Goal: Information Seeking & Learning: Learn about a topic

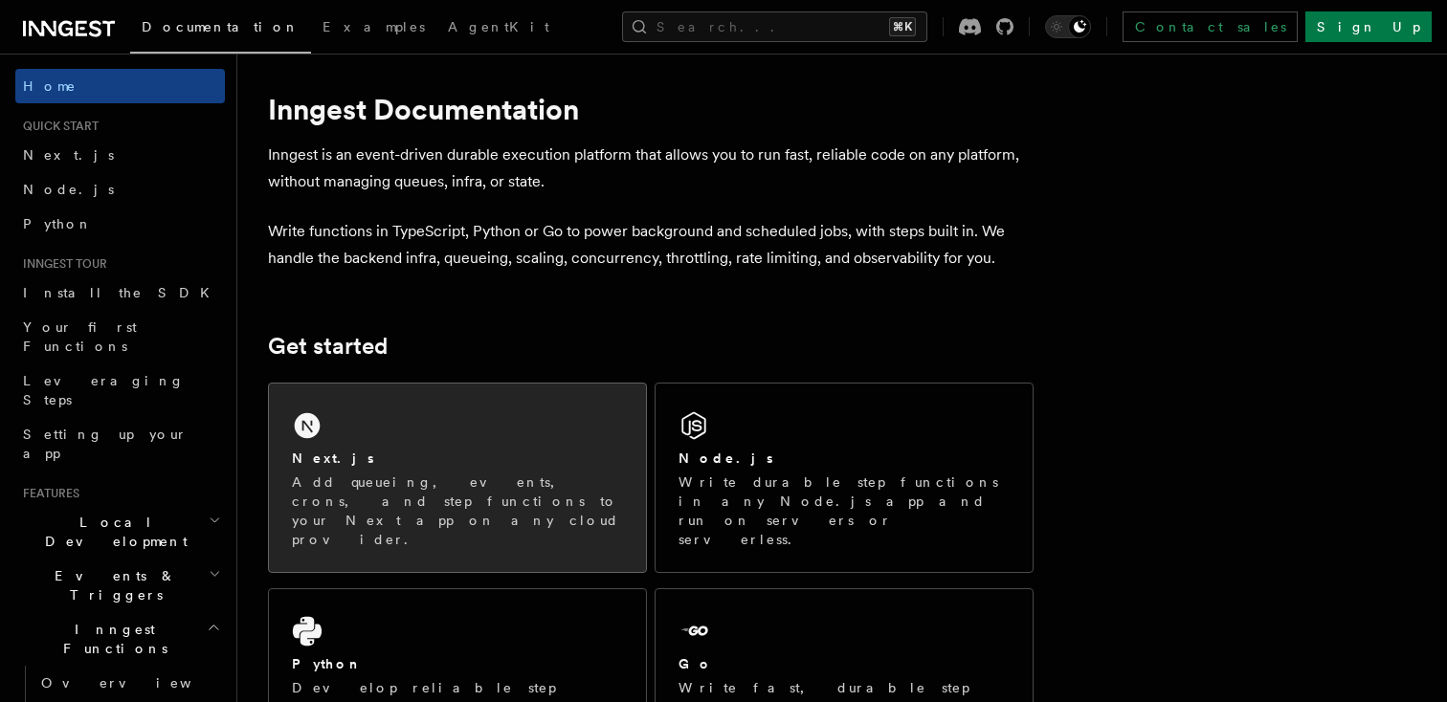
scroll to position [17, 0]
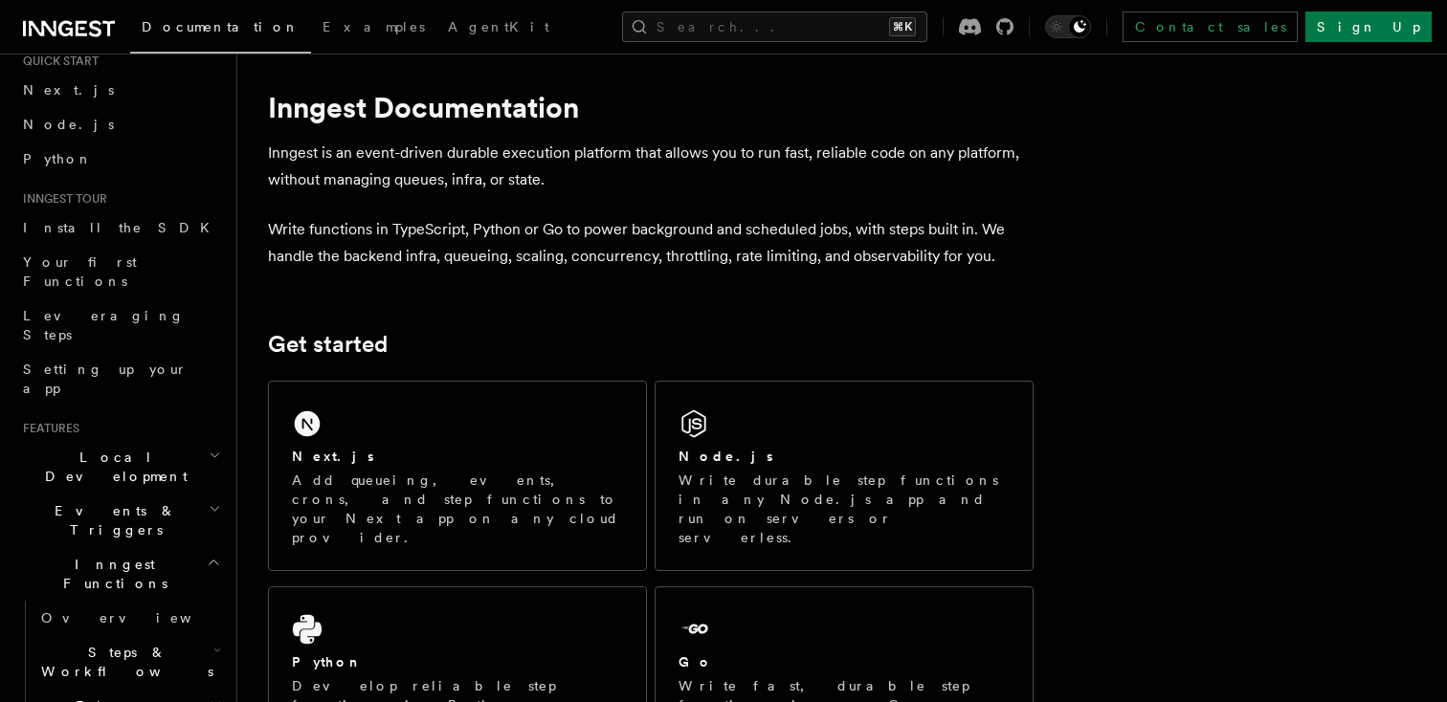
click at [96, 697] on span "Flow Control new" at bounding box center [121, 716] width 177 height 38
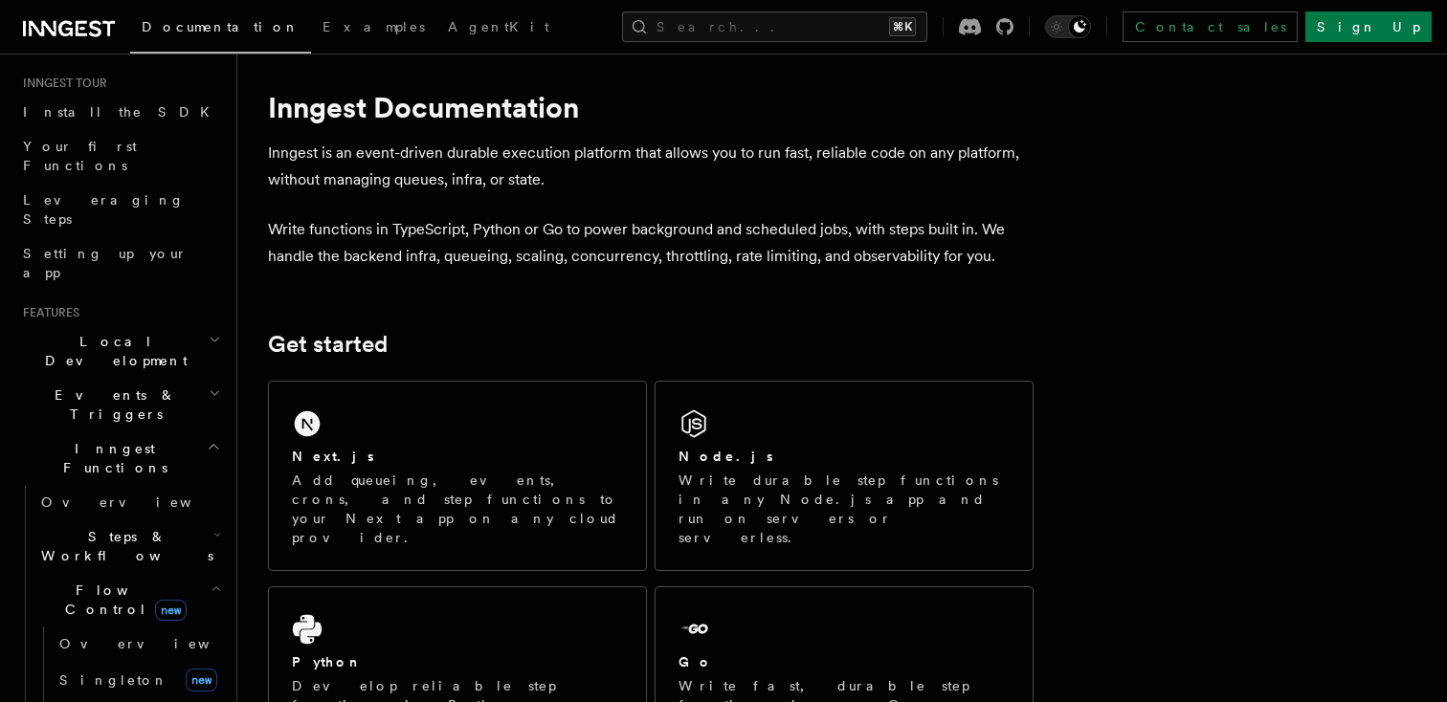
scroll to position [194, 0]
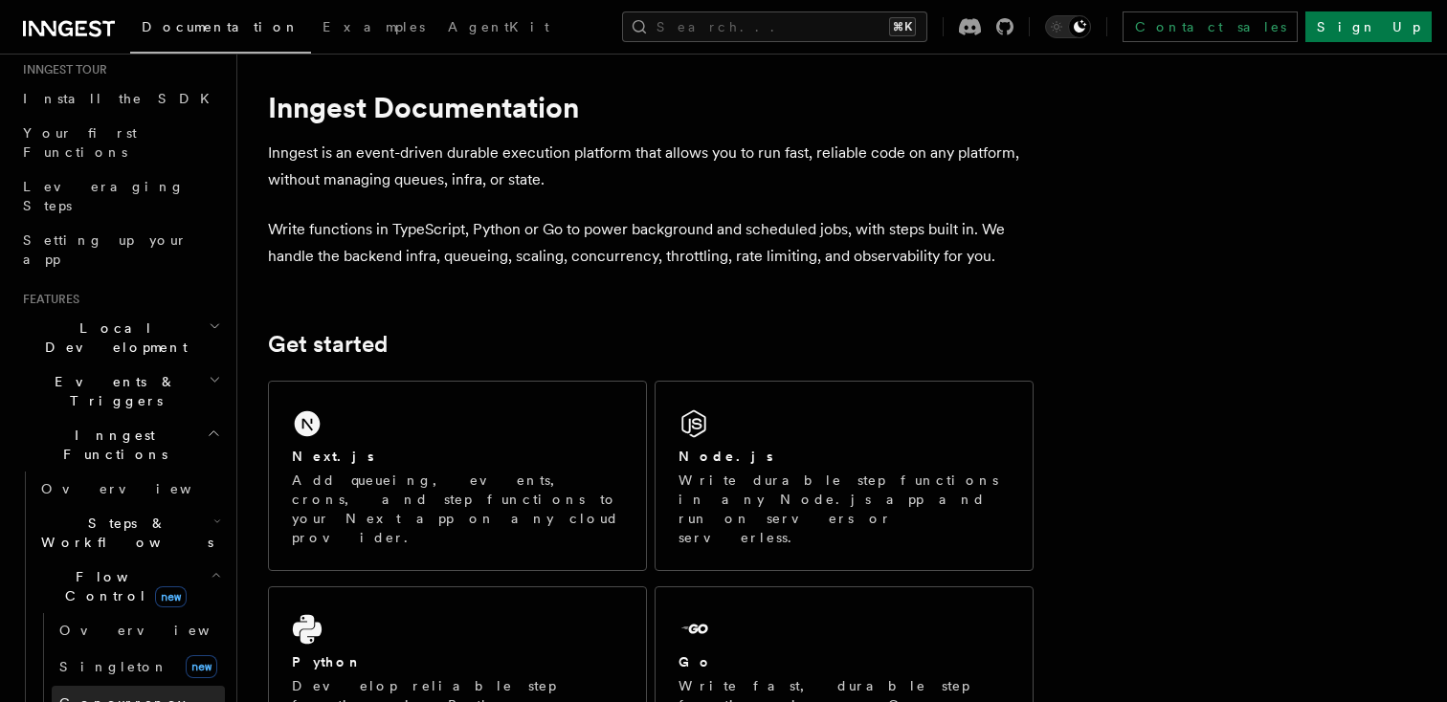
click at [91, 696] on span "Concurrency" at bounding box center [122, 703] width 126 height 15
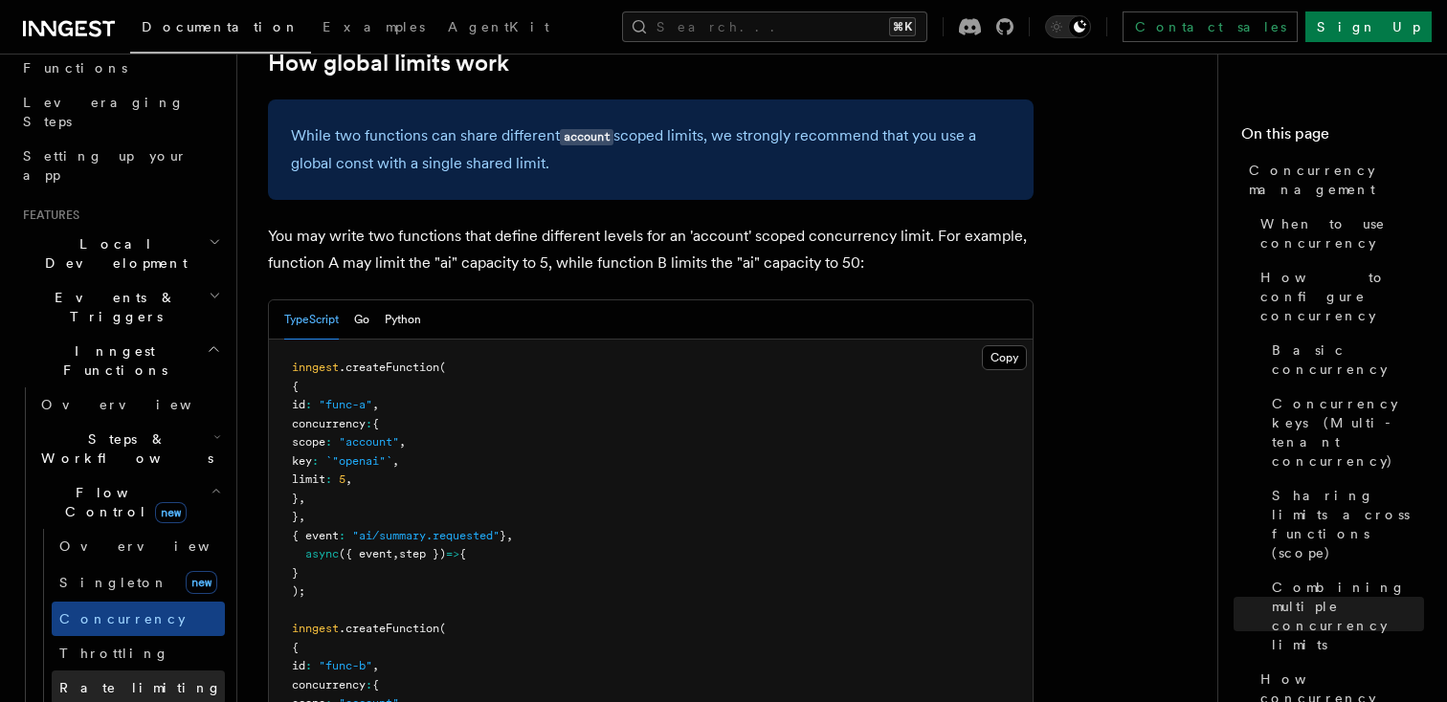
scroll to position [284, 0]
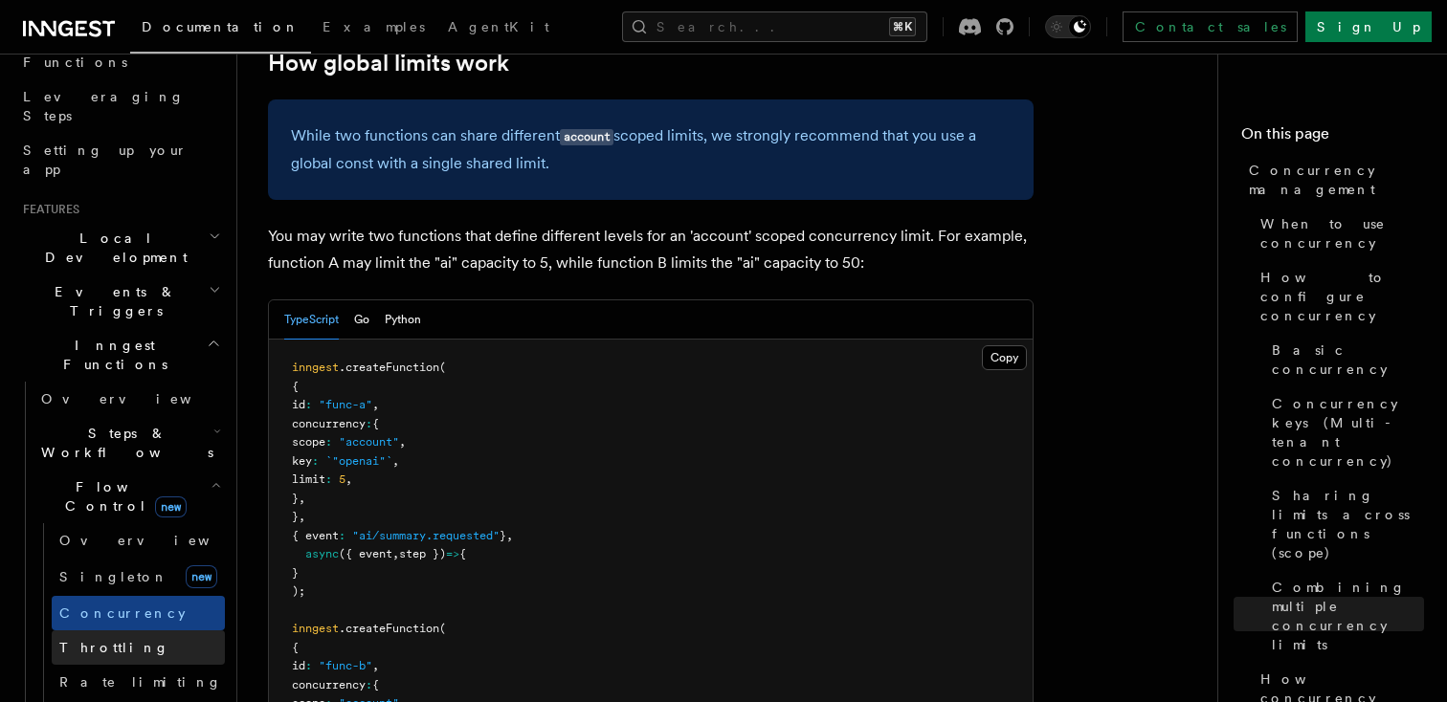
click at [103, 638] on span "Throttling" at bounding box center [114, 647] width 110 height 19
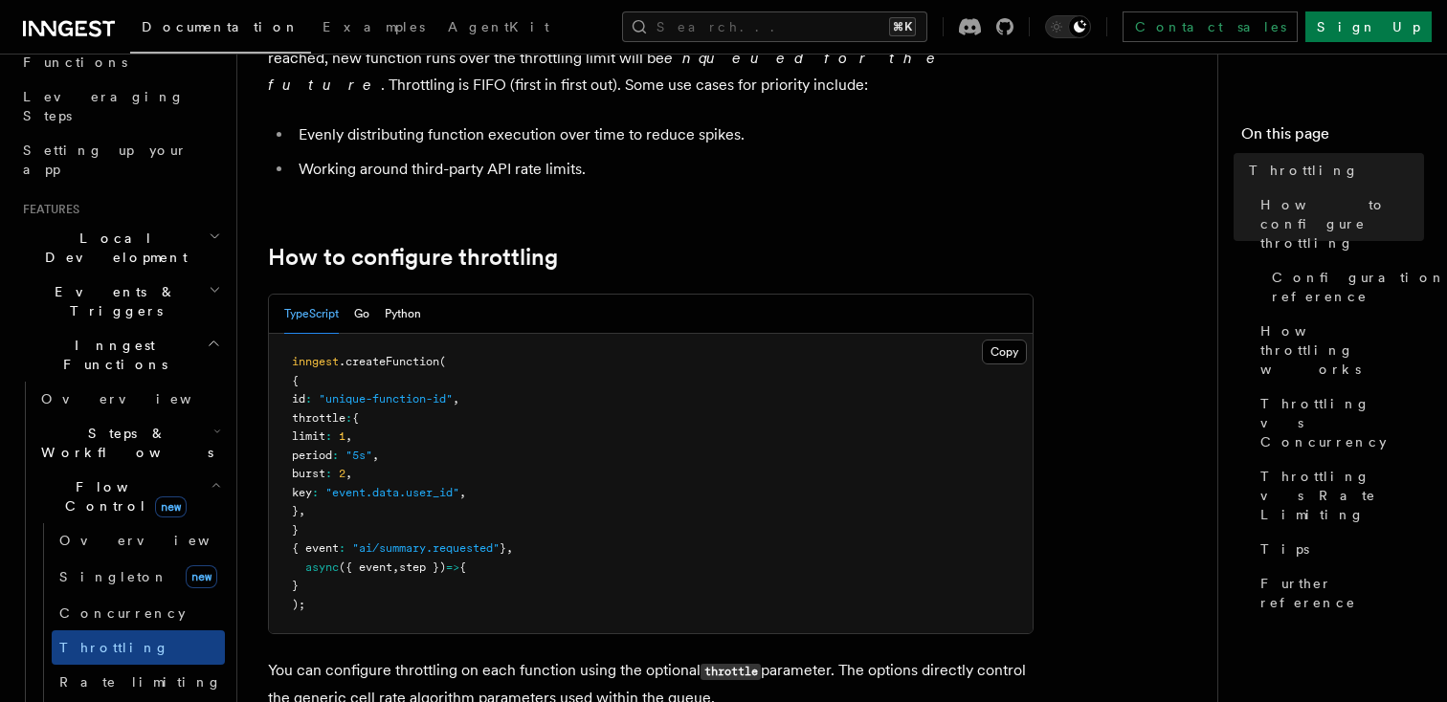
scroll to position [162, 0]
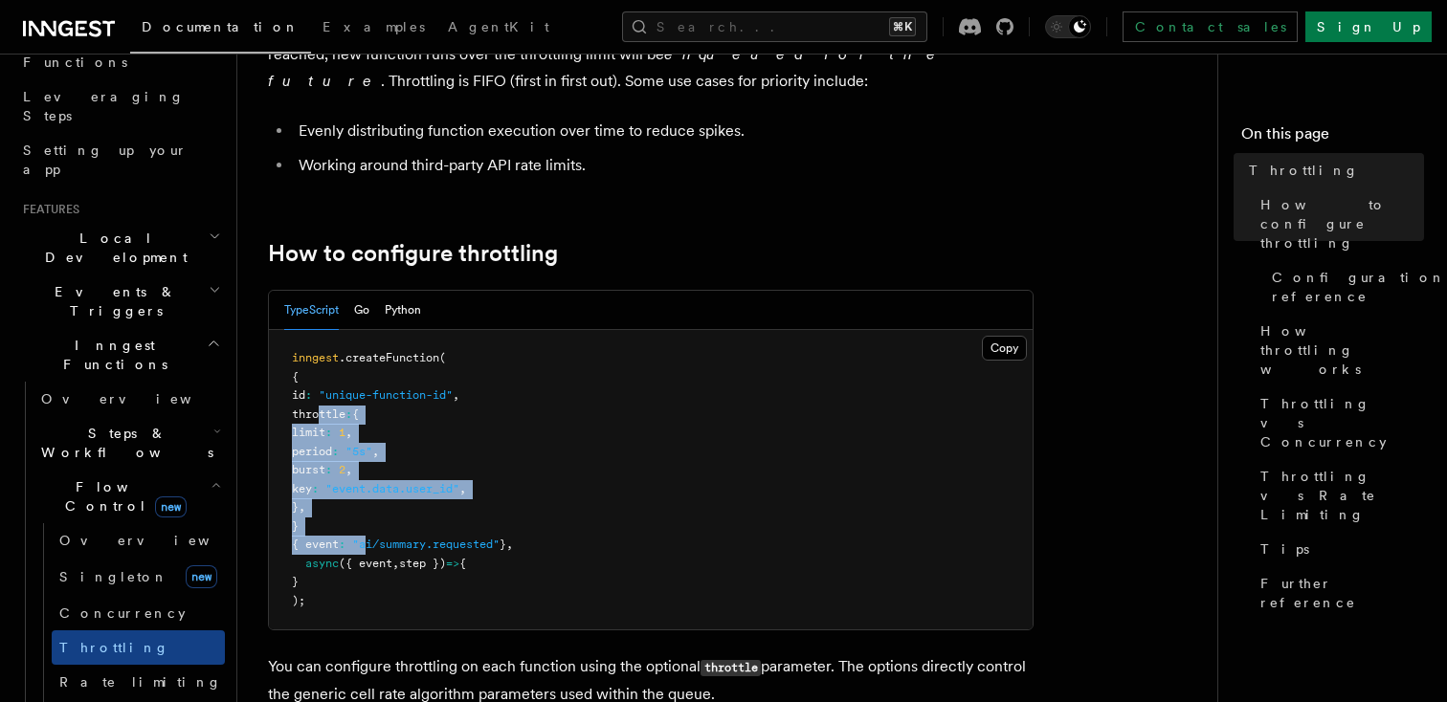
drag, startPoint x: 319, startPoint y: 421, endPoint x: 378, endPoint y: 537, distance: 130.1
click at [378, 537] on pre "inngest .createFunction ( { id : "unique-function-id" , throttle : { limit : 1 …" at bounding box center [651, 480] width 764 height 300
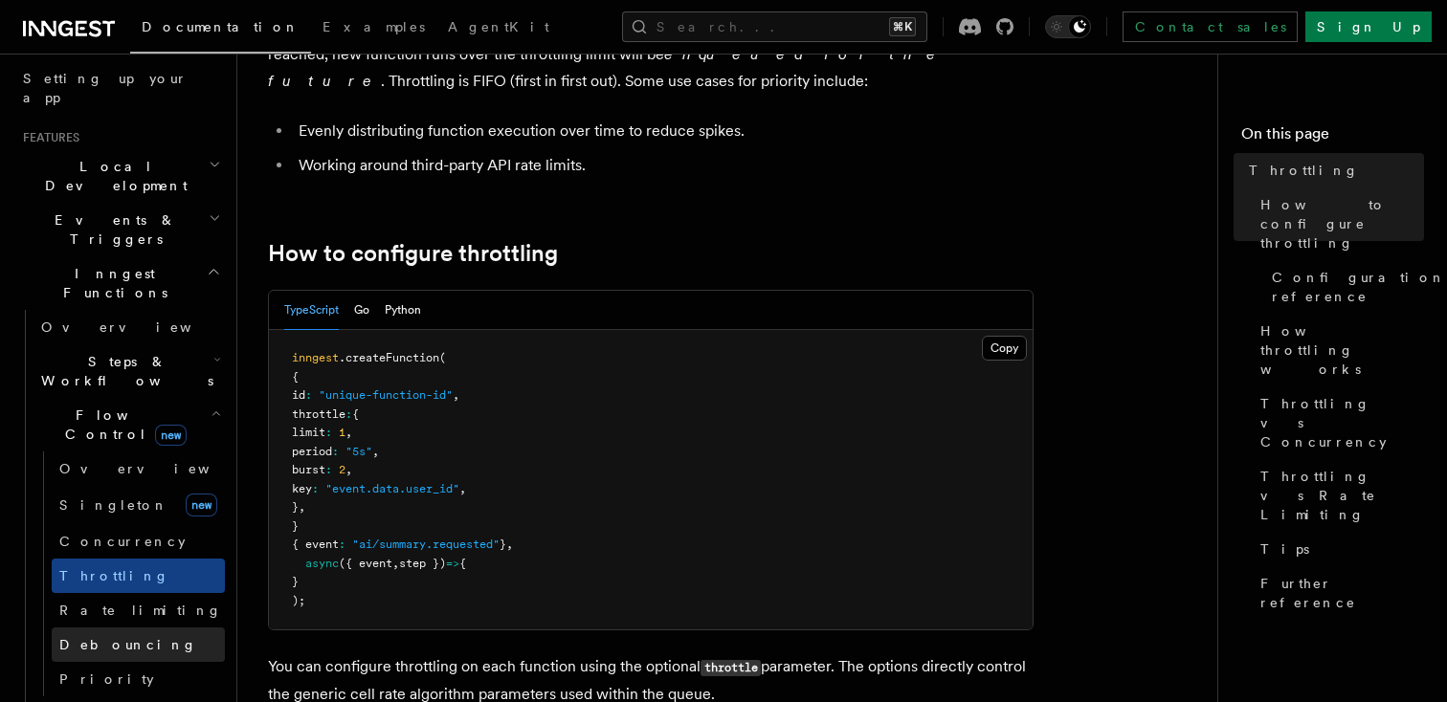
scroll to position [364, 0]
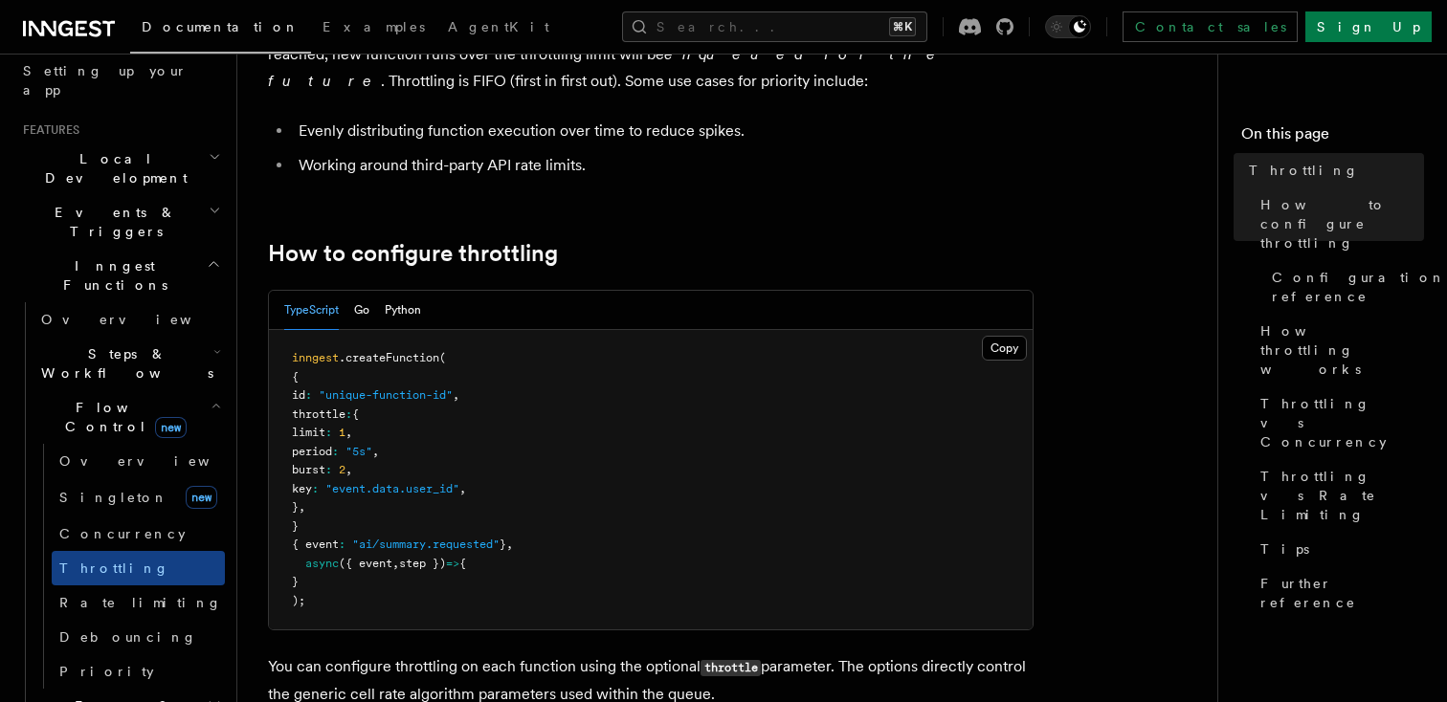
click at [101, 390] on h2 "Flow Control new" at bounding box center [128, 417] width 191 height 54
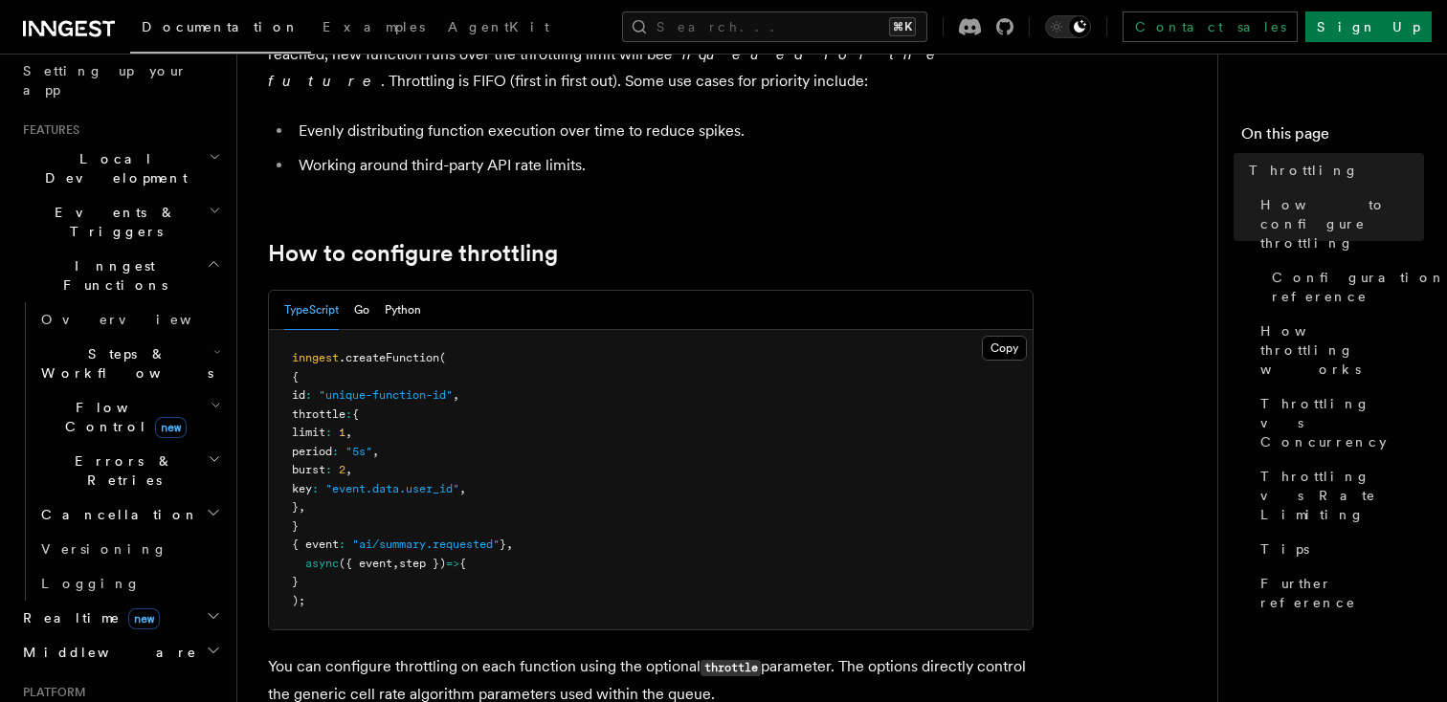
click at [120, 452] on span "Errors & Retries" at bounding box center [120, 471] width 174 height 38
click at [774, 39] on button "Search... ⌘K" at bounding box center [774, 26] width 305 height 31
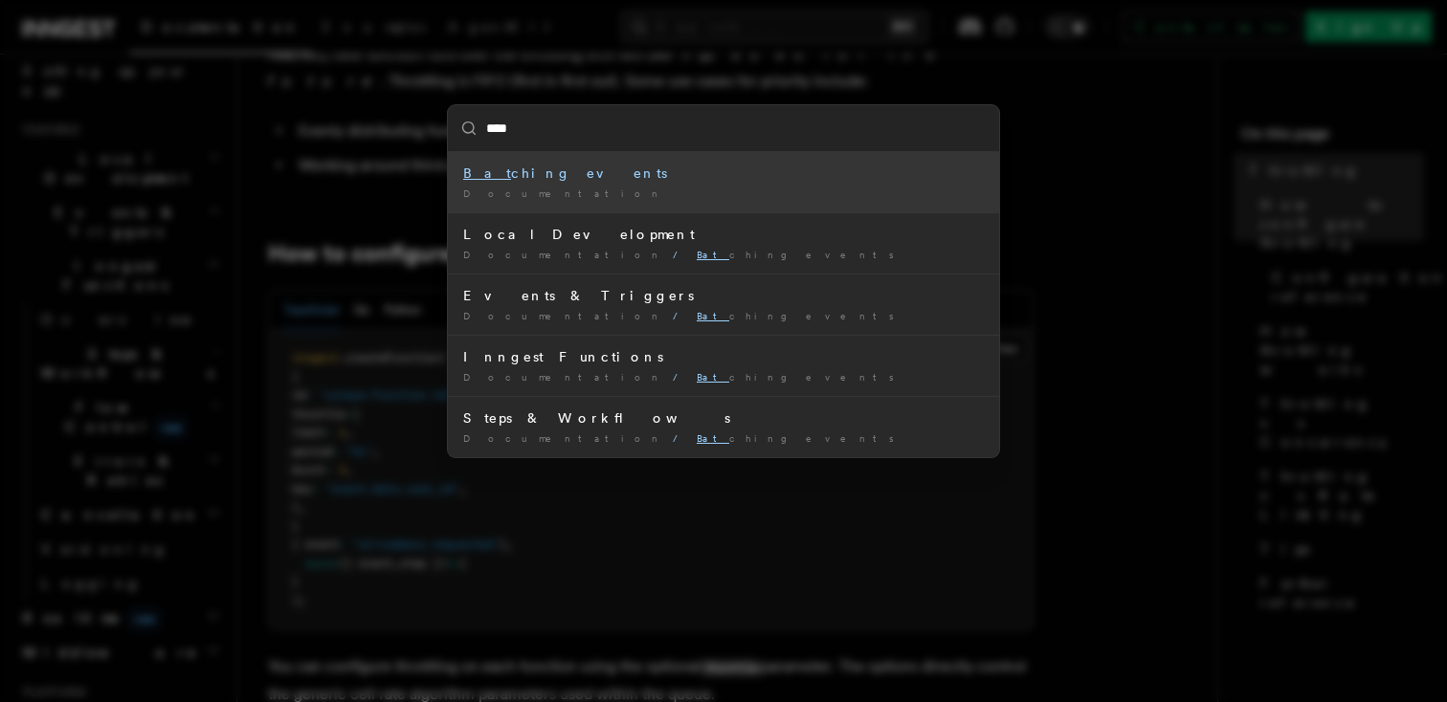
type input "*****"
click at [602, 187] on div "Documentation /" at bounding box center [723, 194] width 521 height 14
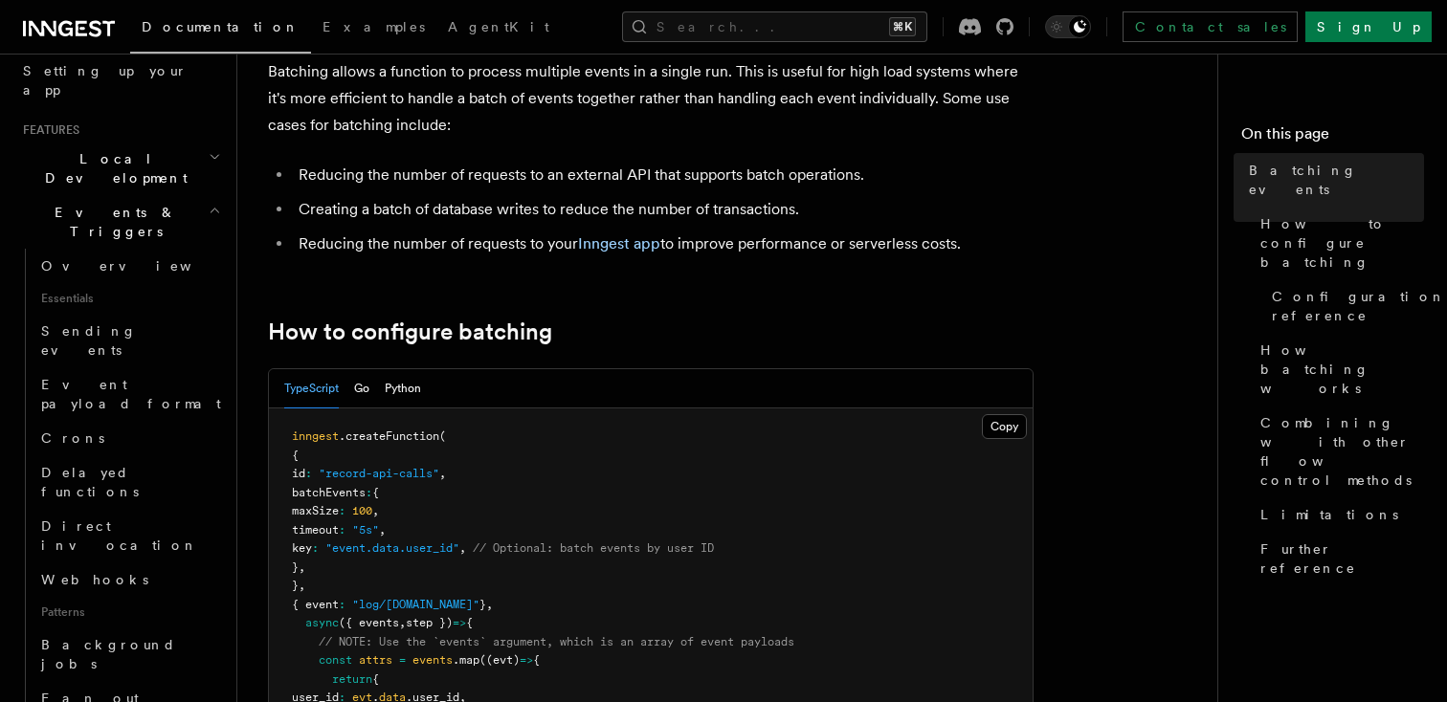
scroll to position [138, 0]
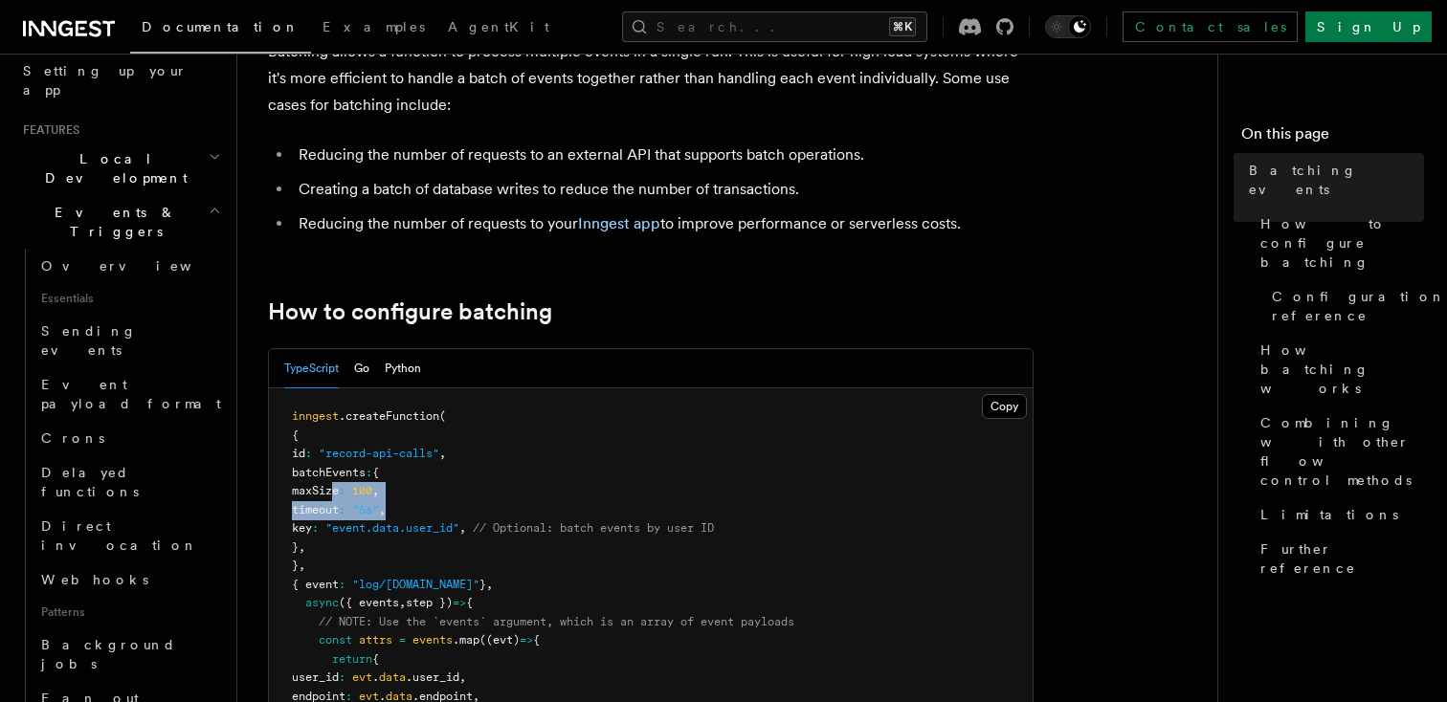
drag, startPoint x: 333, startPoint y: 488, endPoint x: 486, endPoint y: 509, distance: 154.6
click at [487, 509] on pre "inngest .createFunction ( { id : "record-api-calls" , batchEvents : { maxSize :…" at bounding box center [651, 660] width 764 height 543
click at [486, 509] on pre "inngest .createFunction ( { id : "record-api-calls" , batchEvents : { maxSize :…" at bounding box center [651, 660] width 764 height 543
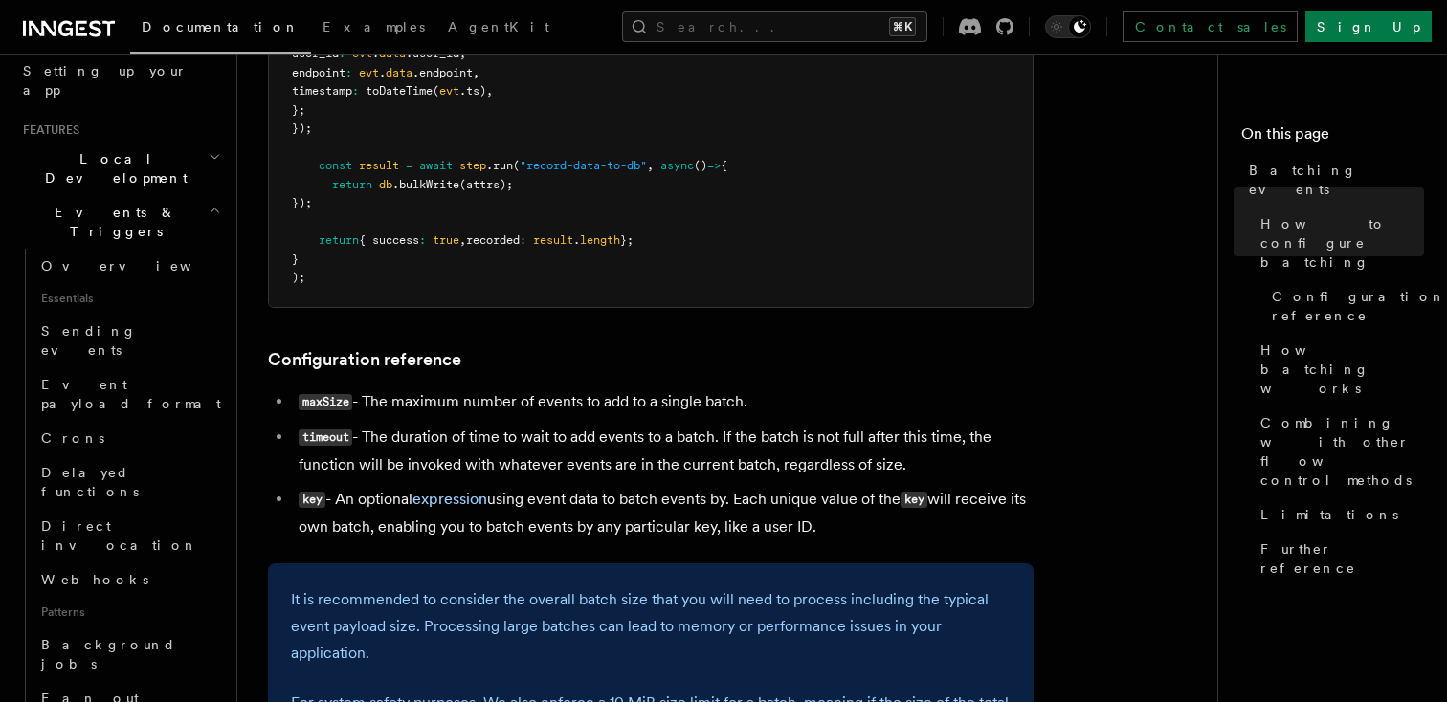
scroll to position [768, 0]
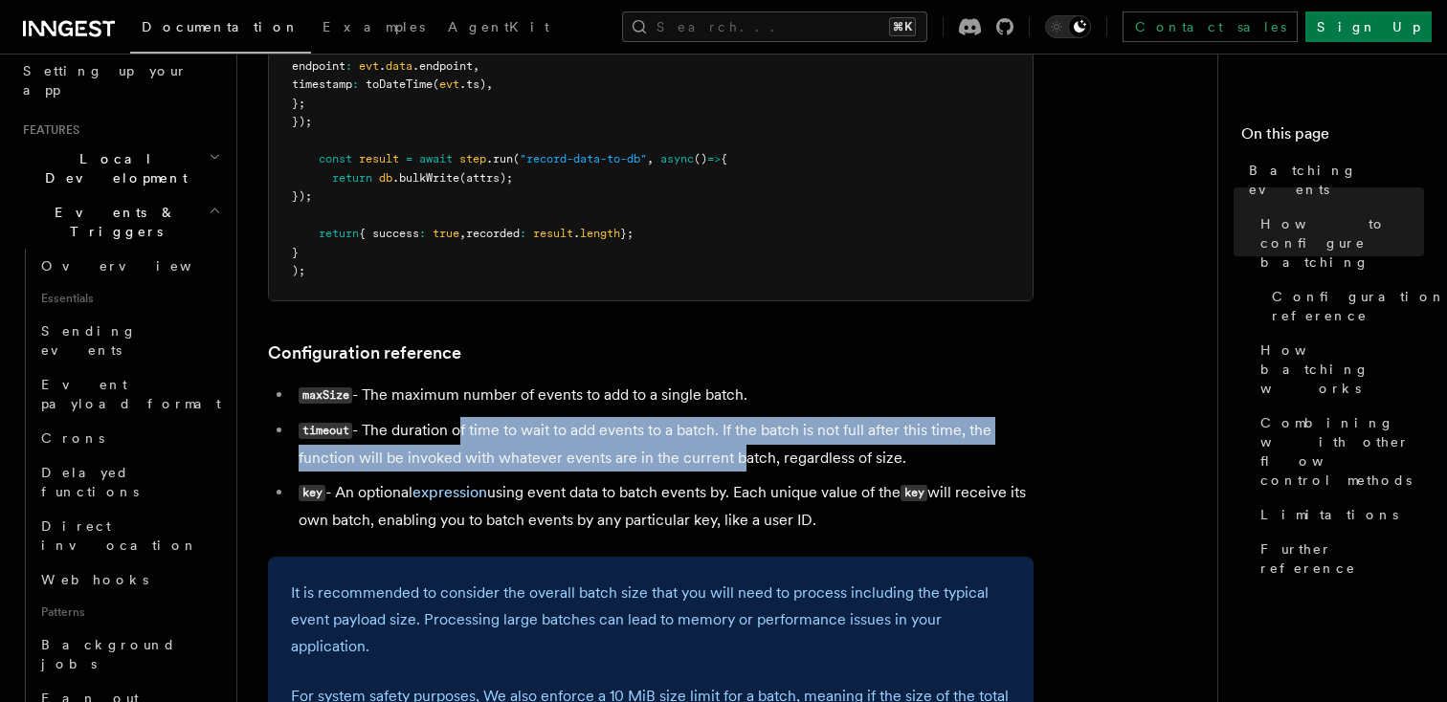
drag, startPoint x: 458, startPoint y: 434, endPoint x: 730, endPoint y: 456, distance: 272.7
click at [730, 456] on li "timeout - The duration of time to wait to add events to a batch. If the batch i…" at bounding box center [663, 444] width 741 height 55
drag, startPoint x: 567, startPoint y: 430, endPoint x: 799, endPoint y: 464, distance: 234.1
click at [799, 464] on li "timeout - The duration of time to wait to add events to a batch. If the batch i…" at bounding box center [663, 444] width 741 height 55
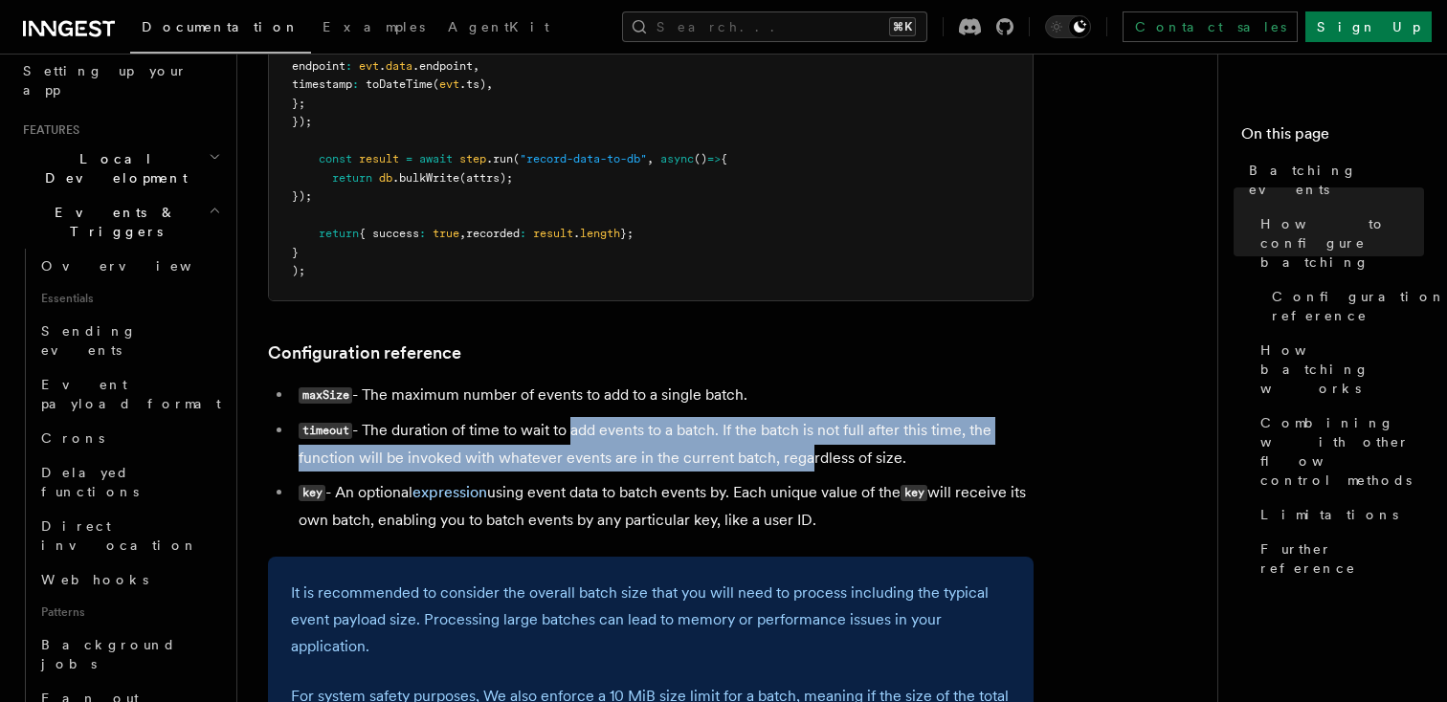
click at [799, 464] on li "timeout - The duration of time to wait to add events to a batch. If the batch i…" at bounding box center [663, 444] width 741 height 55
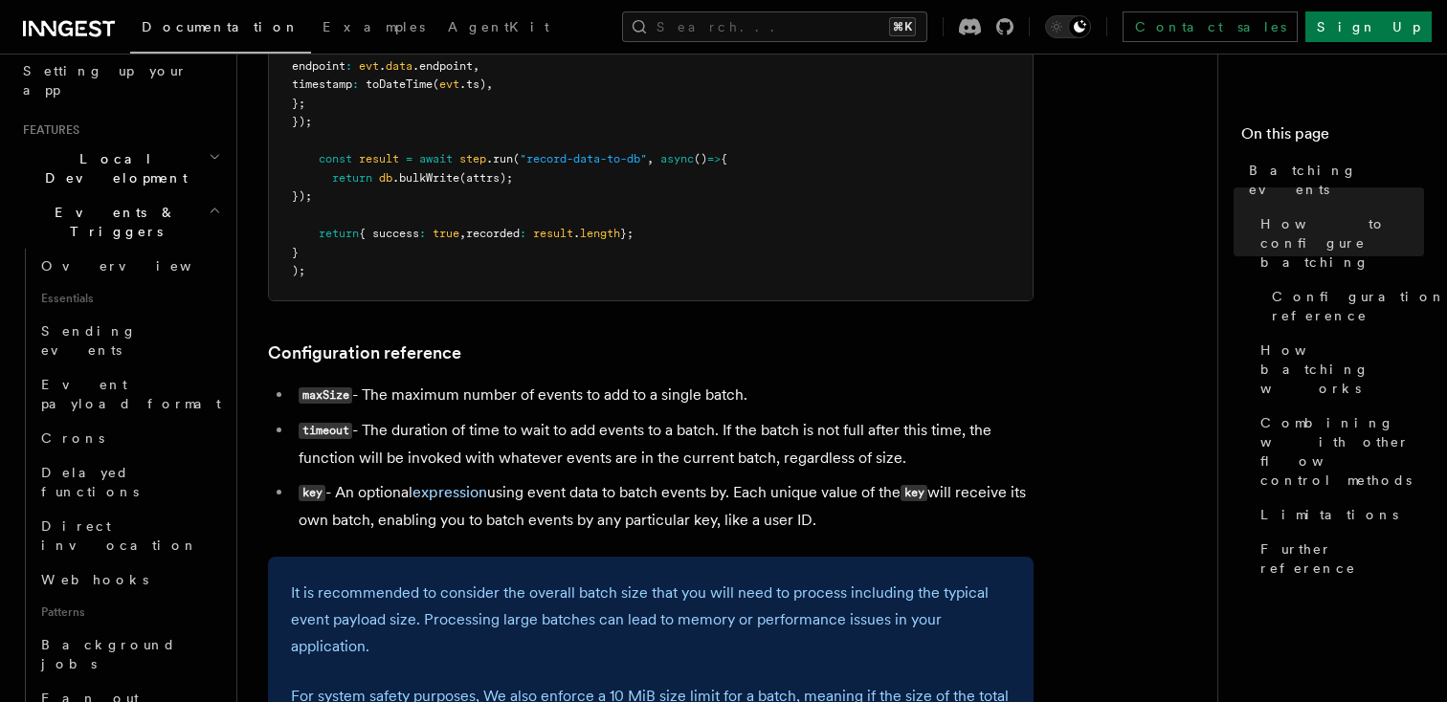
drag, startPoint x: 735, startPoint y: 424, endPoint x: 896, endPoint y: 454, distance: 163.5
click at [896, 454] on li "timeout - The duration of time to wait to add events to a batch. If the batch i…" at bounding box center [663, 444] width 741 height 55
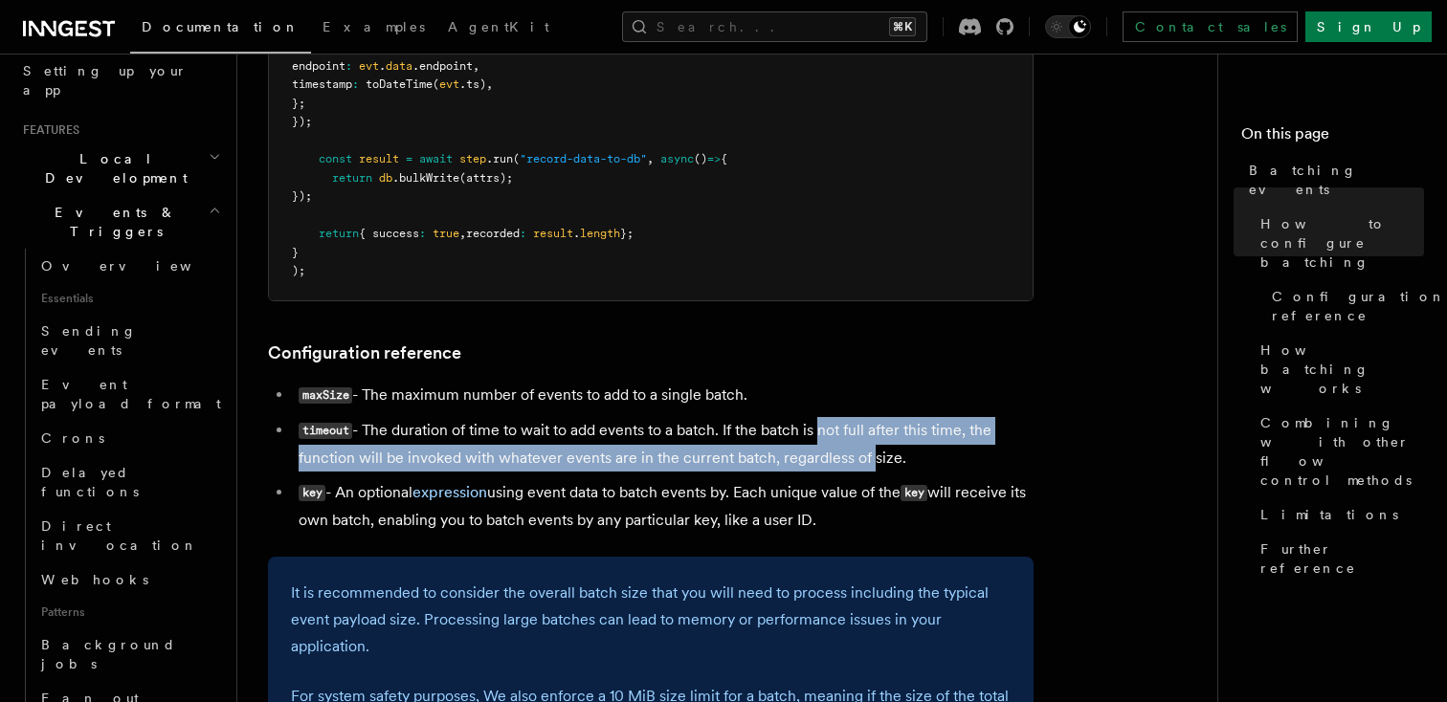
drag, startPoint x: 817, startPoint y: 437, endPoint x: 865, endPoint y: 459, distance: 52.7
click at [865, 458] on li "timeout - The duration of time to wait to add events to a batch. If the batch i…" at bounding box center [663, 444] width 741 height 55
click at [865, 459] on li "timeout - The duration of time to wait to add events to a batch. If the batch i…" at bounding box center [663, 444] width 741 height 55
drag, startPoint x: 730, startPoint y: 508, endPoint x: 894, endPoint y: 533, distance: 165.5
click at [894, 533] on li "key - An optional expression using event data to batch events by. Each unique v…" at bounding box center [663, 506] width 741 height 55
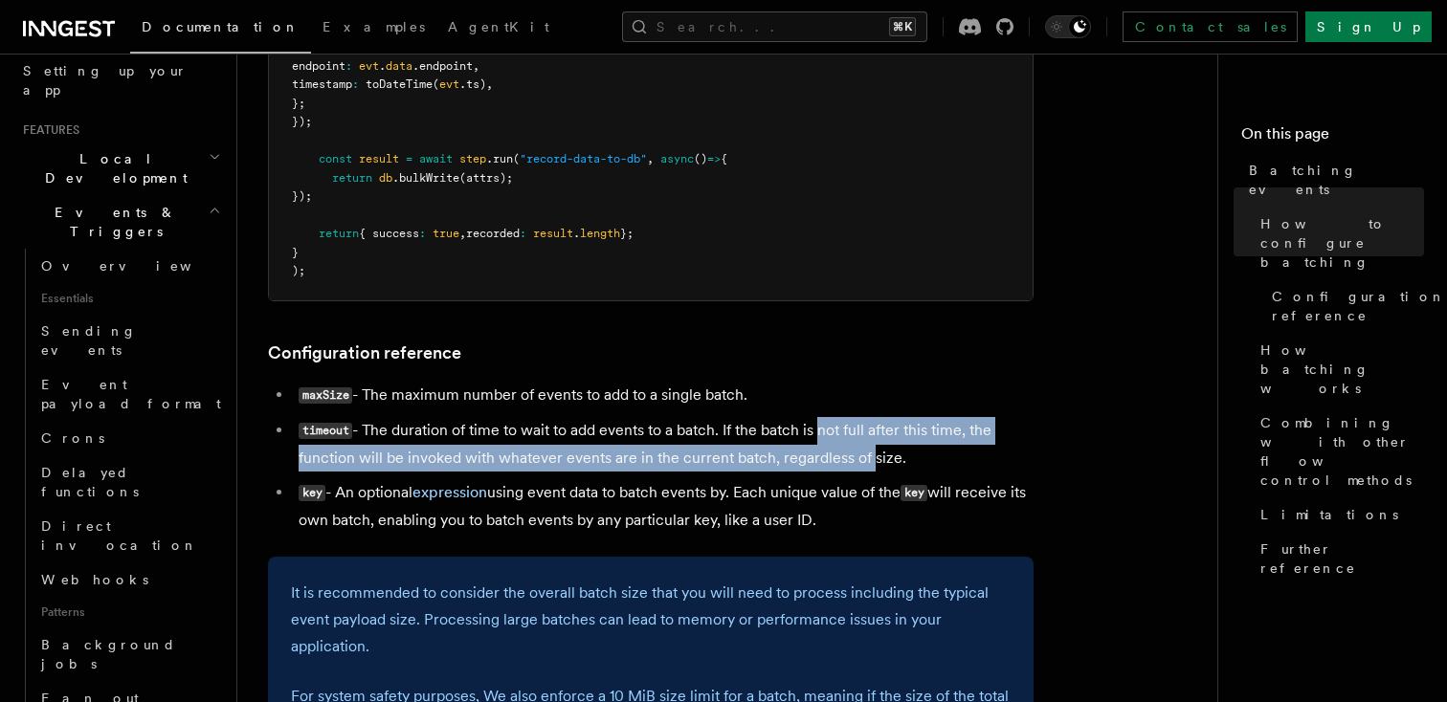
click at [894, 533] on li "key - An optional expression using event data to batch events by. Each unique v…" at bounding box center [663, 506] width 741 height 55
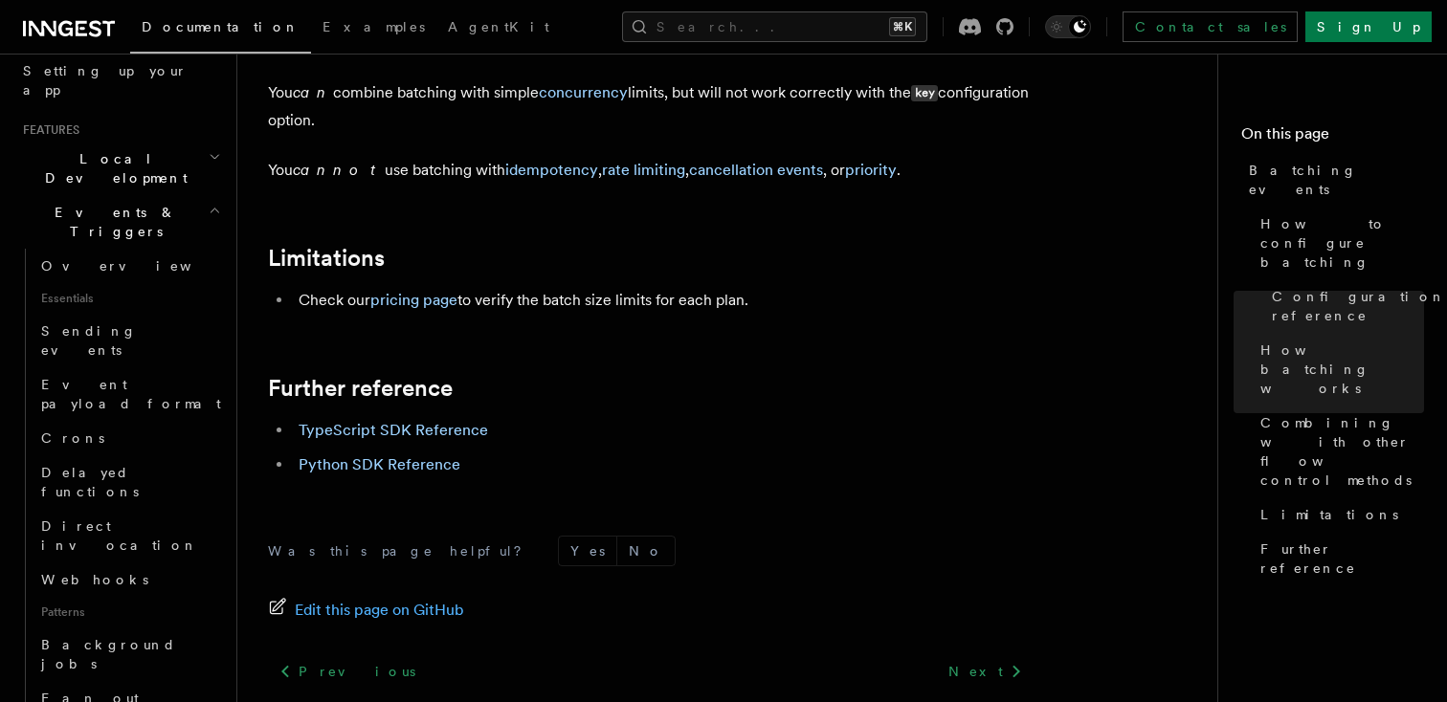
scroll to position [2074, 0]
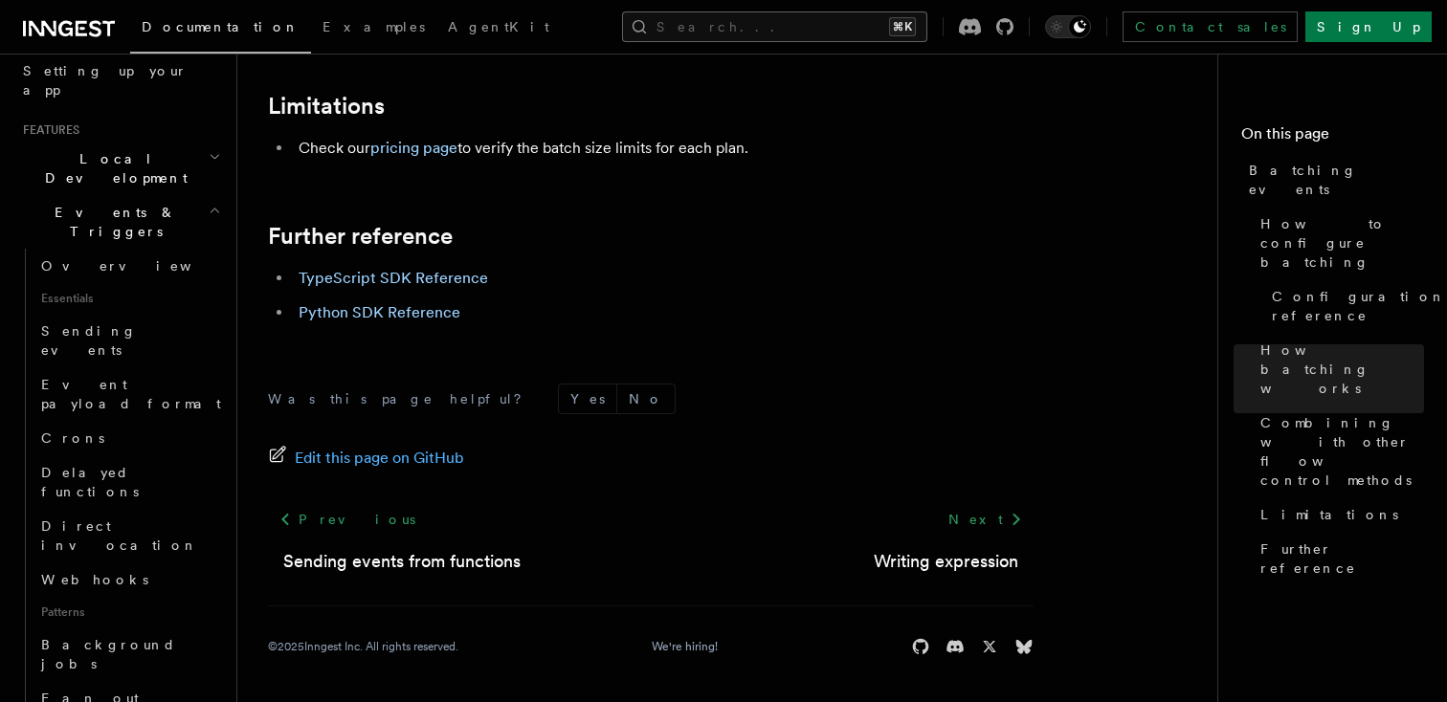
click at [764, 37] on button "Search... ⌘K" at bounding box center [774, 26] width 305 height 31
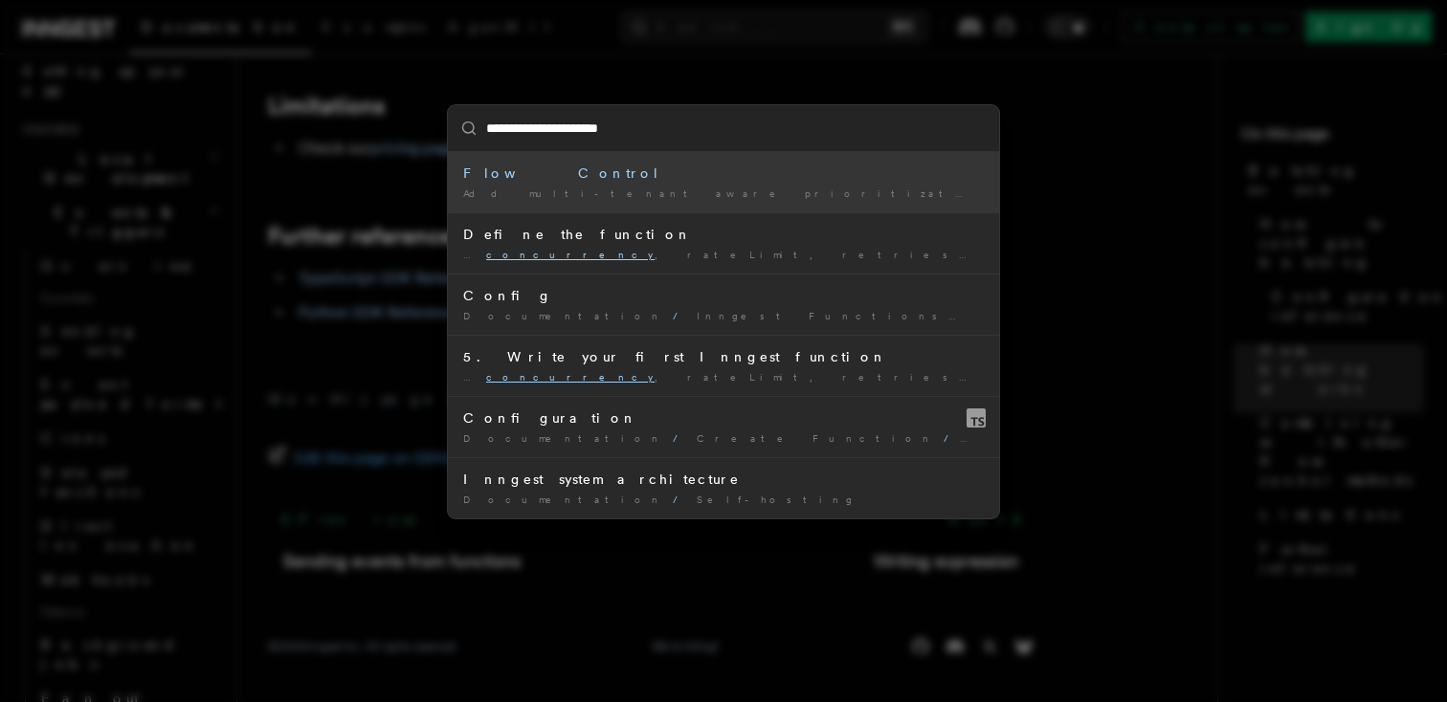
type input "**********"
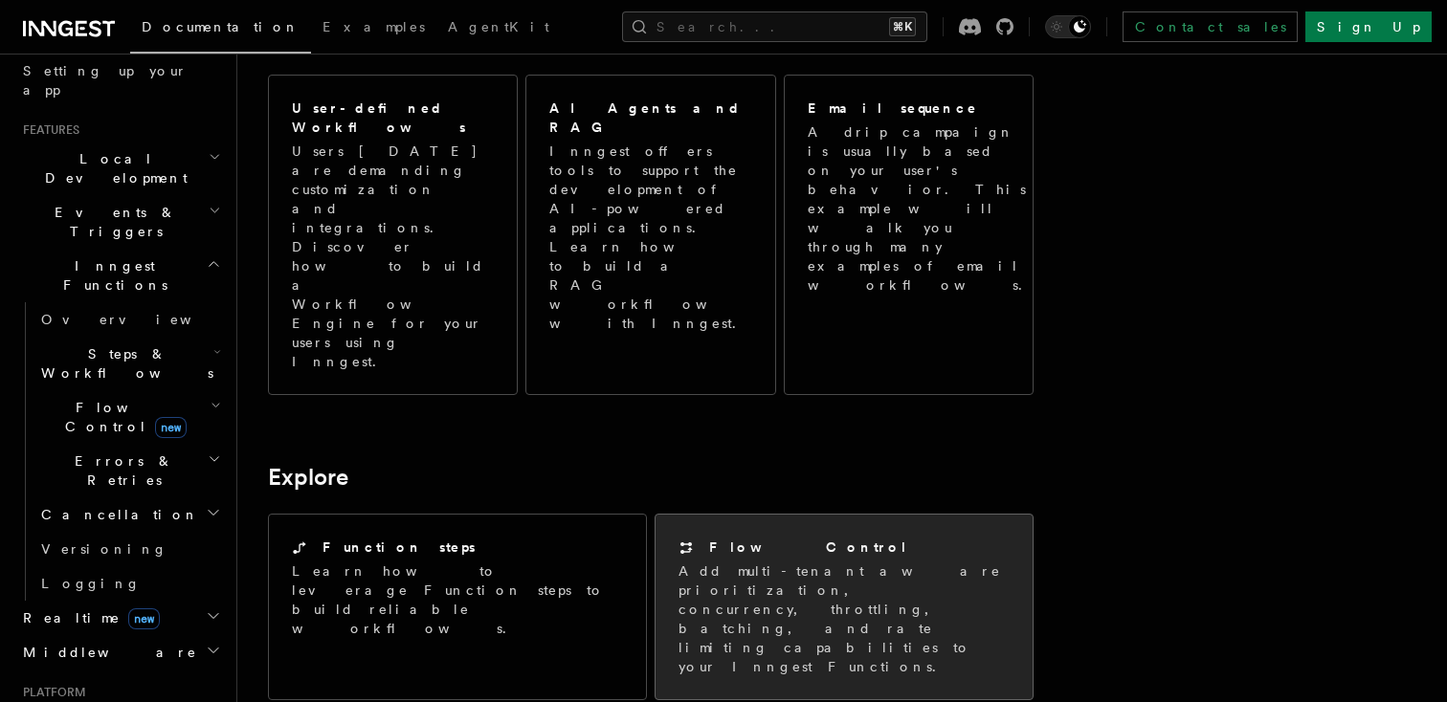
scroll to position [1152, 0]
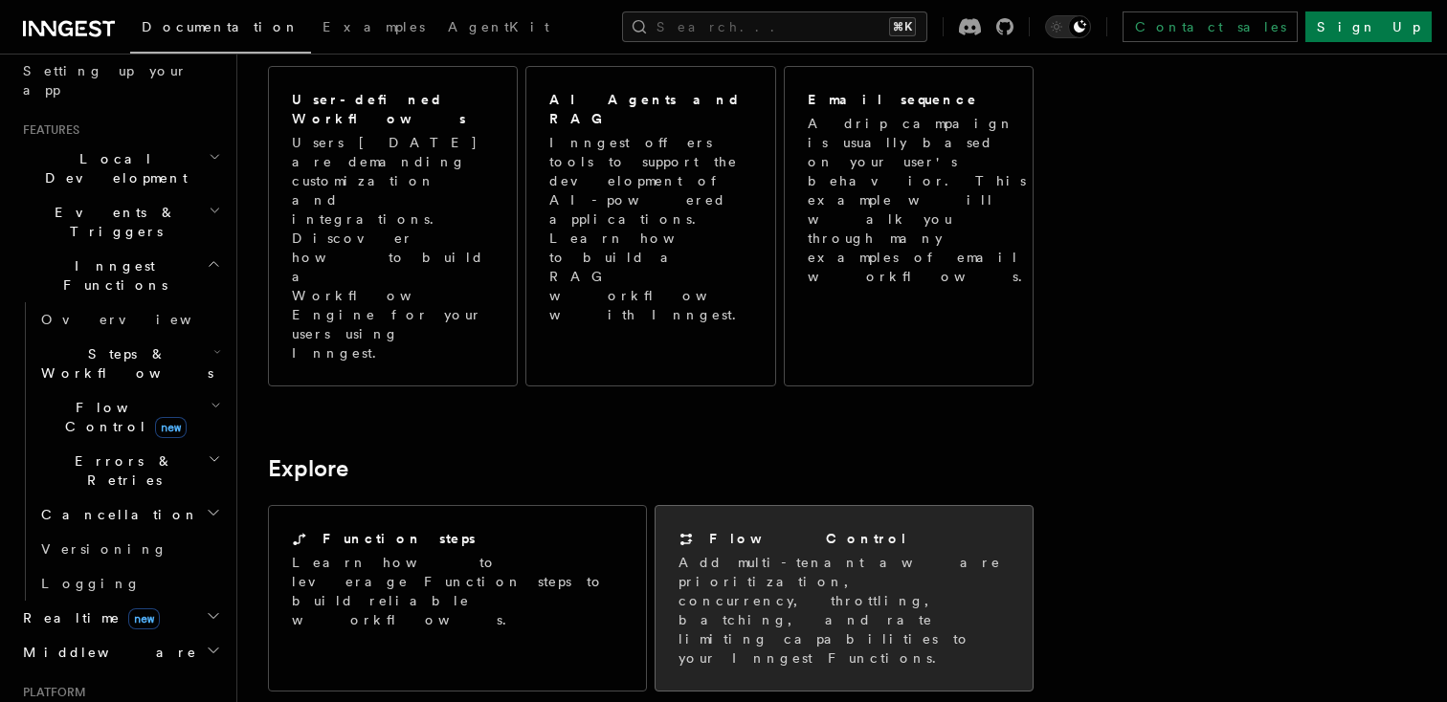
click at [847, 553] on p "Add multi-tenant aware prioritization, concurrency, throttling, batching, and r…" at bounding box center [843, 610] width 331 height 115
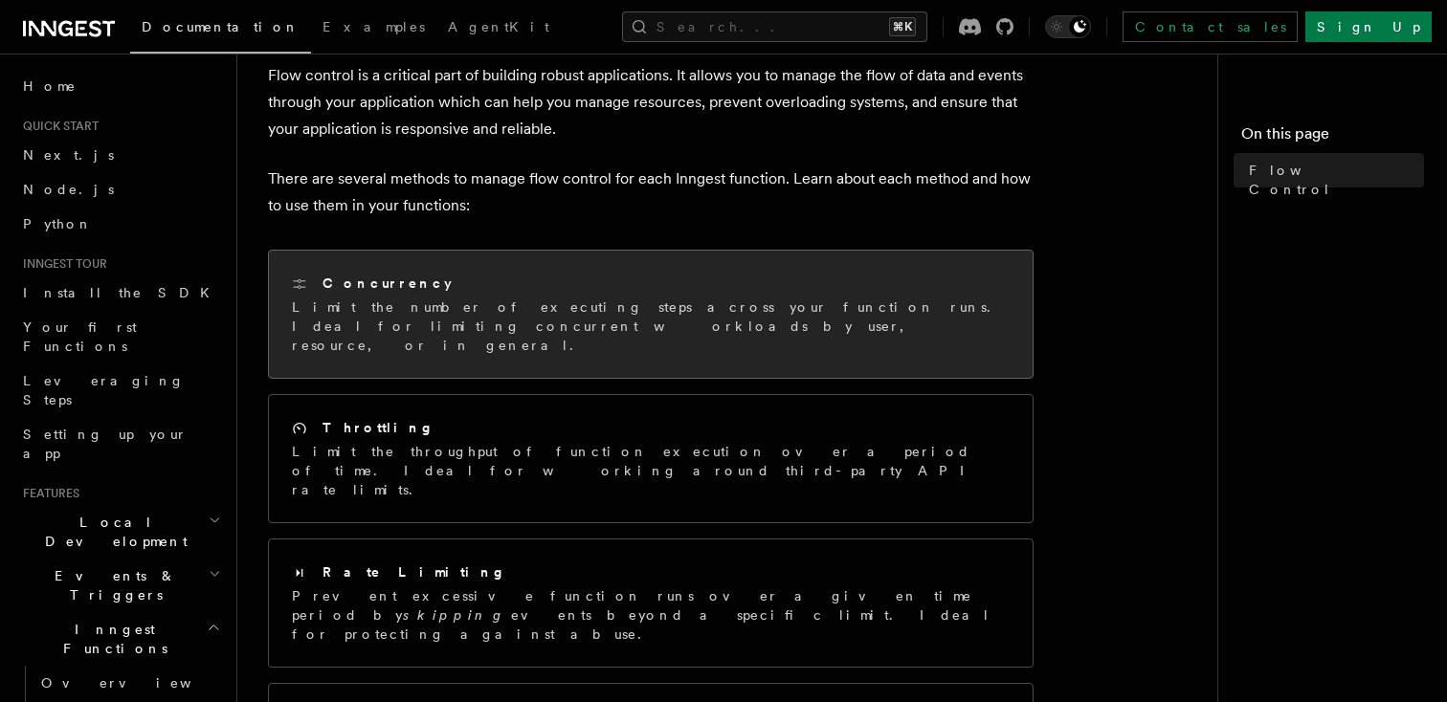
scroll to position [118, 0]
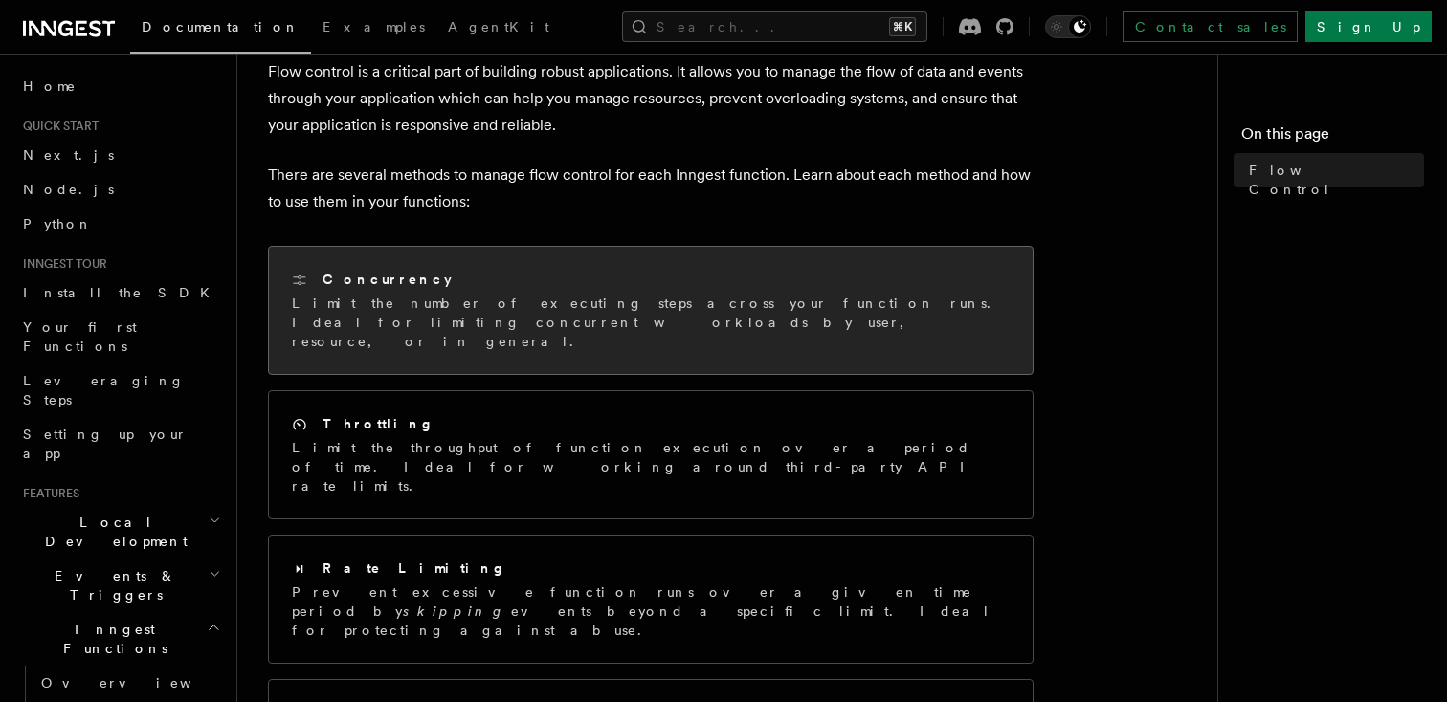
click at [497, 333] on div "Concurrency Limit the number of executing steps across your function runs. Idea…" at bounding box center [651, 310] width 764 height 127
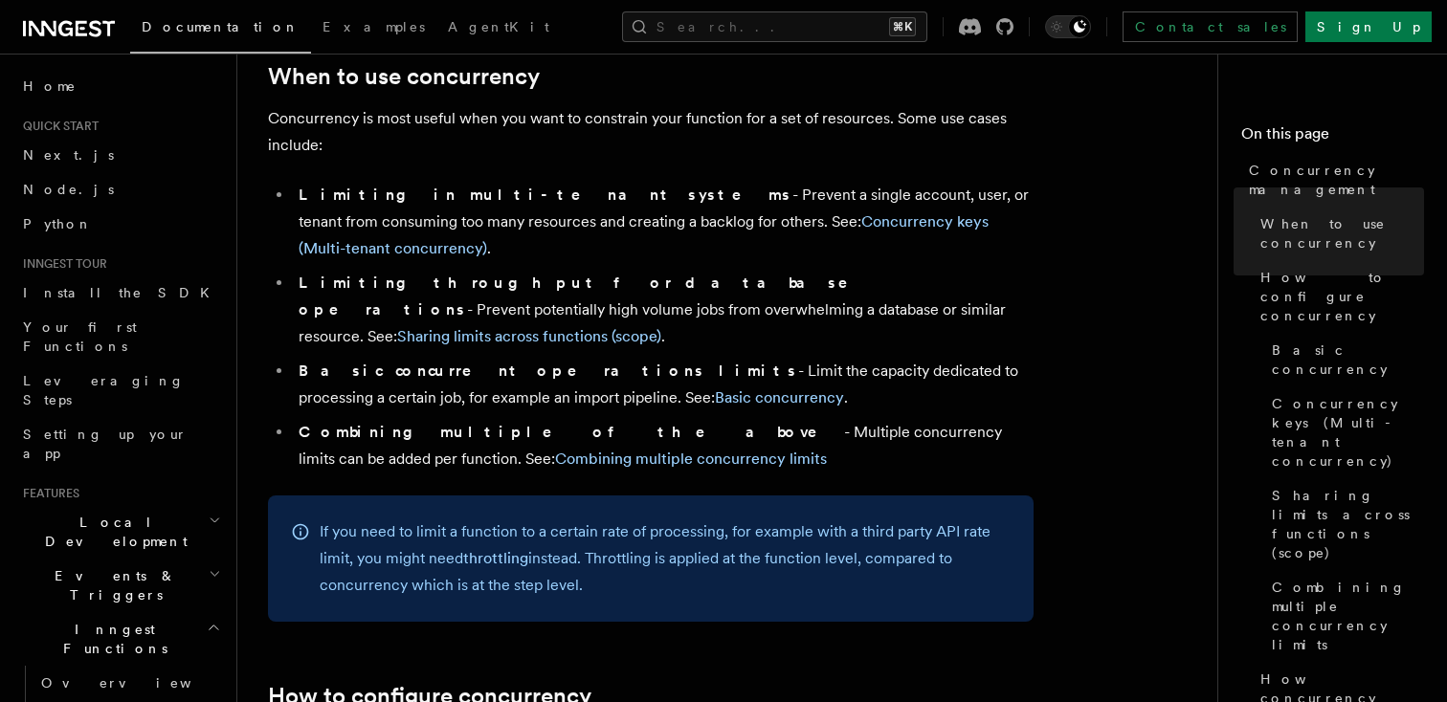
scroll to position [435, 0]
click at [827, 449] on link "Combining multiple concurrency limits" at bounding box center [691, 458] width 272 height 18
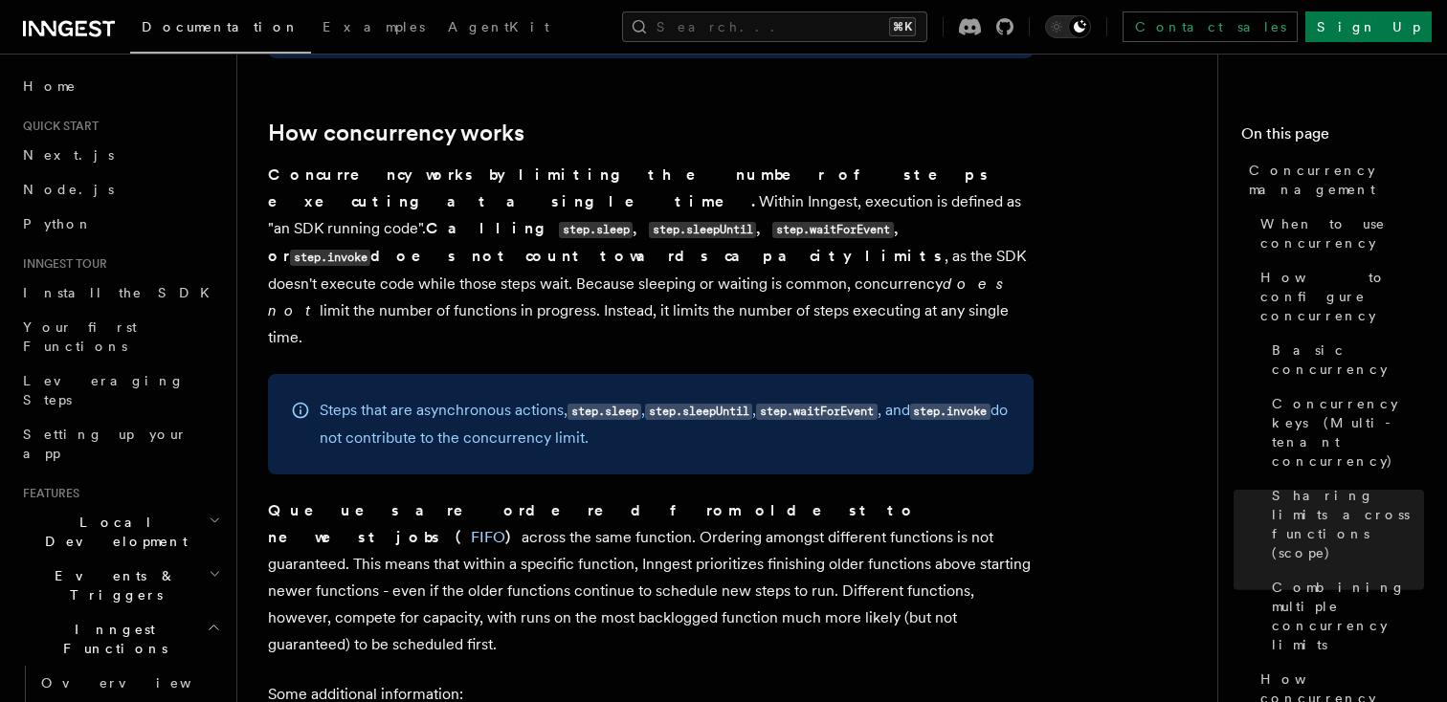
scroll to position [3919, 0]
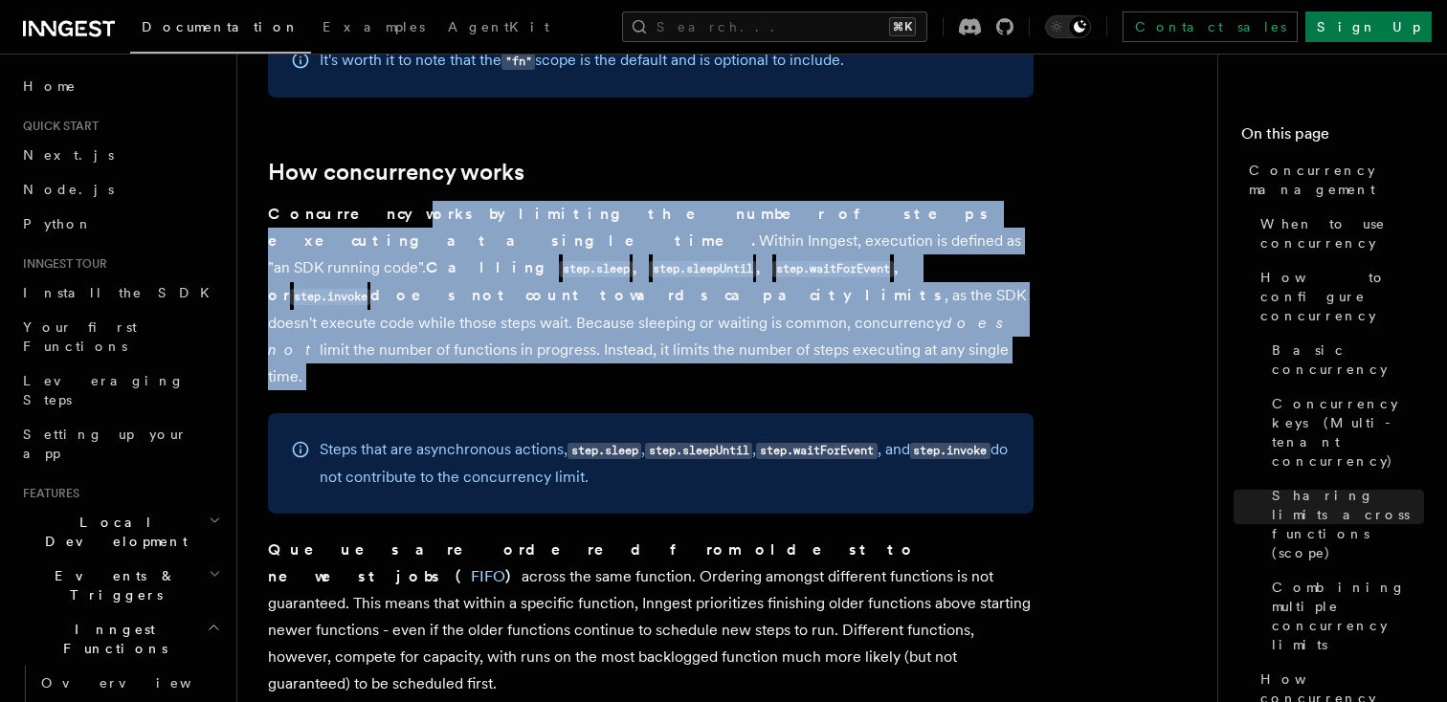
drag, startPoint x: 373, startPoint y: 128, endPoint x: 555, endPoint y: 270, distance: 230.5
click at [555, 270] on article "Features Inngest Functions Flow Control Concurrency management Limiting concurr…" at bounding box center [735, 646] width 934 height 8962
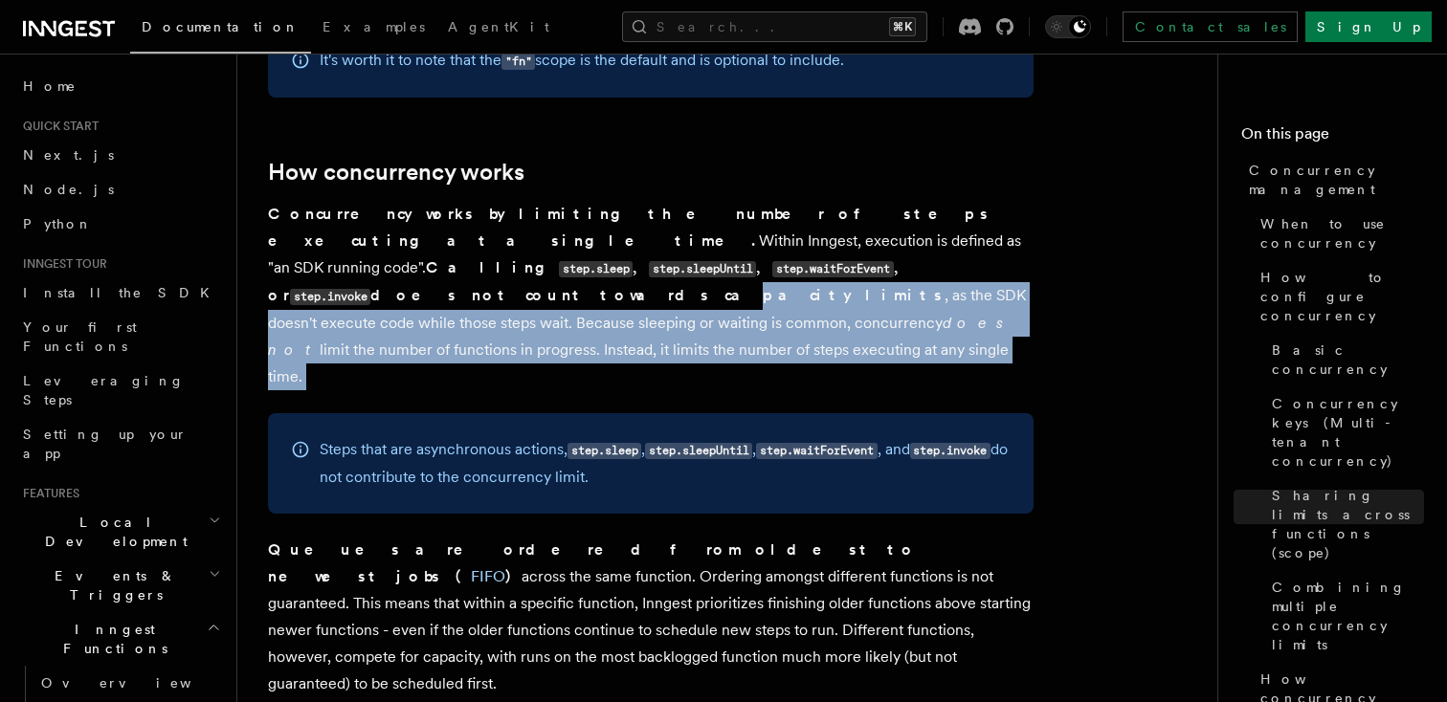
drag, startPoint x: 405, startPoint y: 187, endPoint x: 569, endPoint y: 267, distance: 183.2
click at [569, 267] on article "Features Inngest Functions Flow Control Concurrency management Limiting concurr…" at bounding box center [735, 646] width 934 height 8962
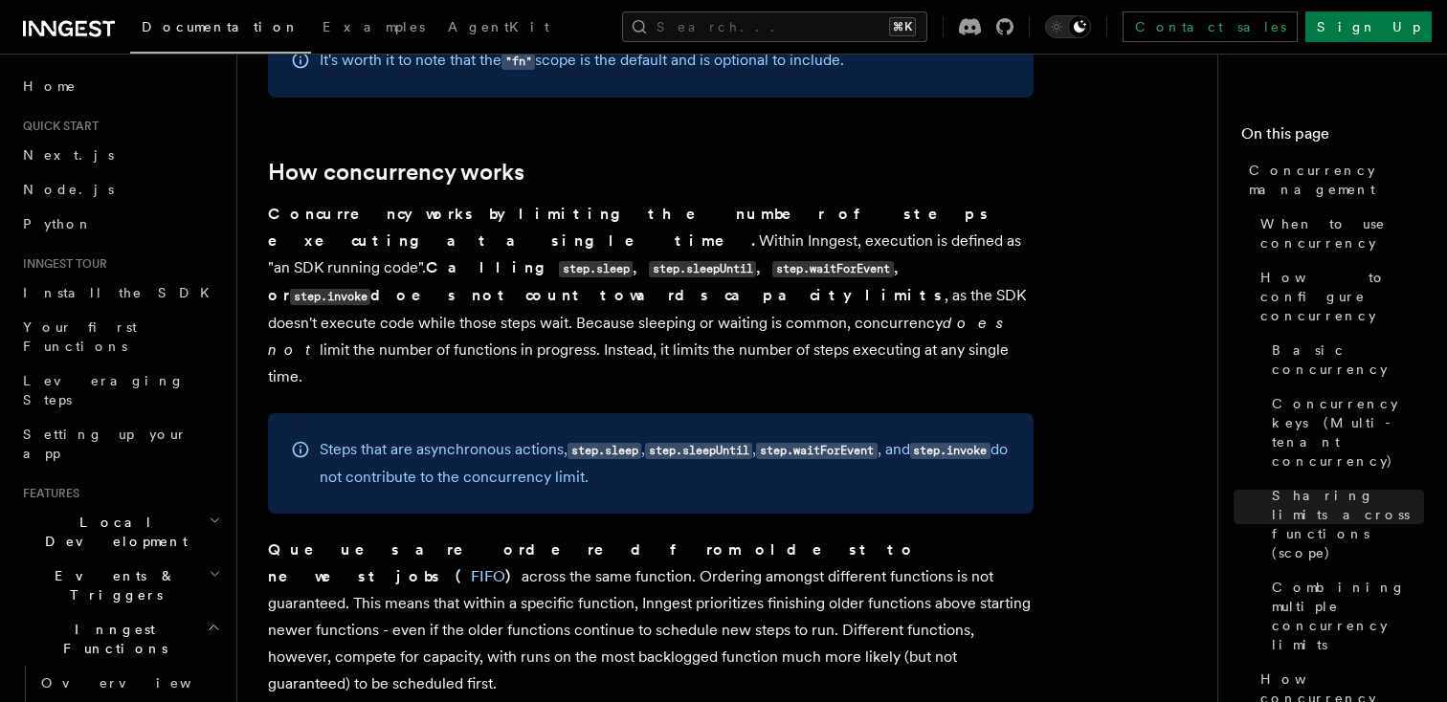
drag, startPoint x: 505, startPoint y: 198, endPoint x: 558, endPoint y: 253, distance: 75.8
click at [558, 253] on p "Concurrency works by limiting the number of steps executing at a single time. W…" at bounding box center [651, 295] width 766 height 189
drag, startPoint x: 543, startPoint y: 192, endPoint x: 572, endPoint y: 246, distance: 61.3
click at [572, 245] on p "Concurrency works by limiting the number of steps executing at a single time. W…" at bounding box center [651, 295] width 766 height 189
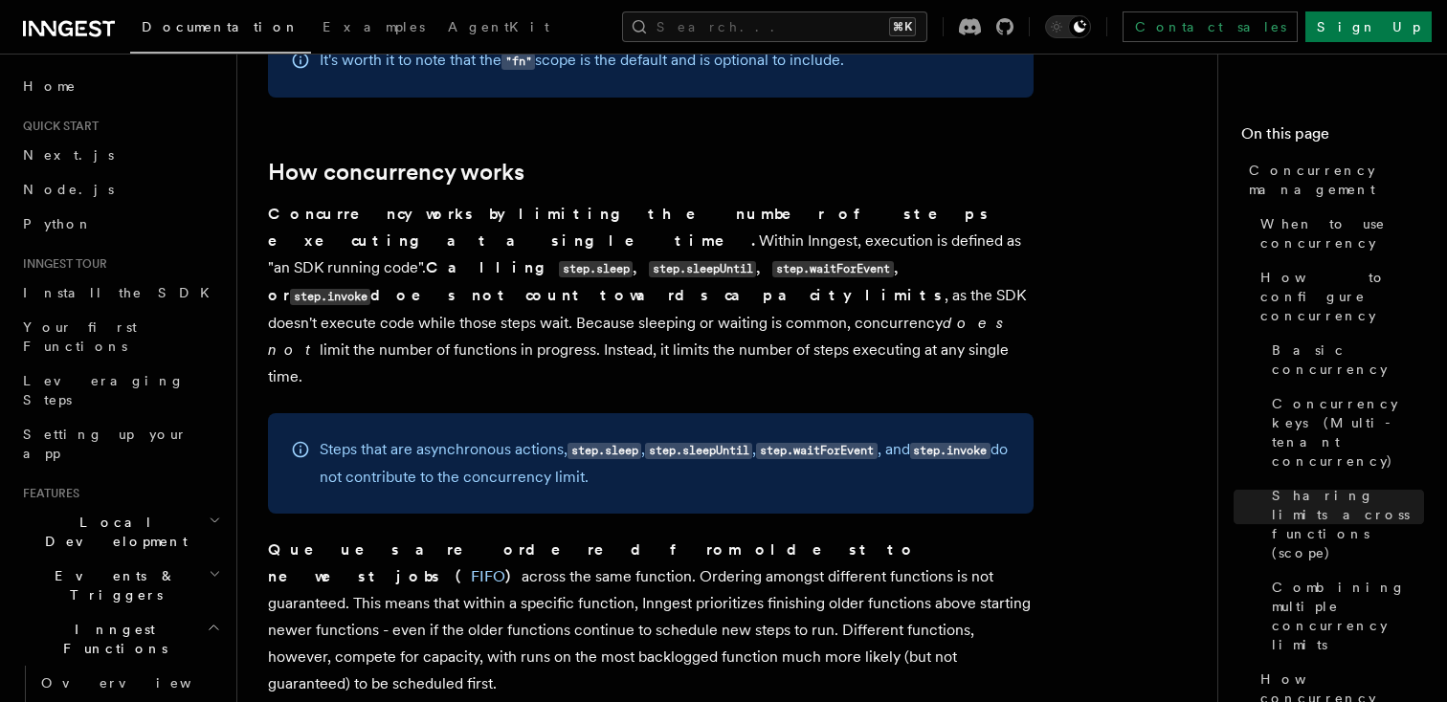
click at [572, 246] on p "Concurrency works by limiting the number of steps executing at a single time. W…" at bounding box center [651, 295] width 766 height 189
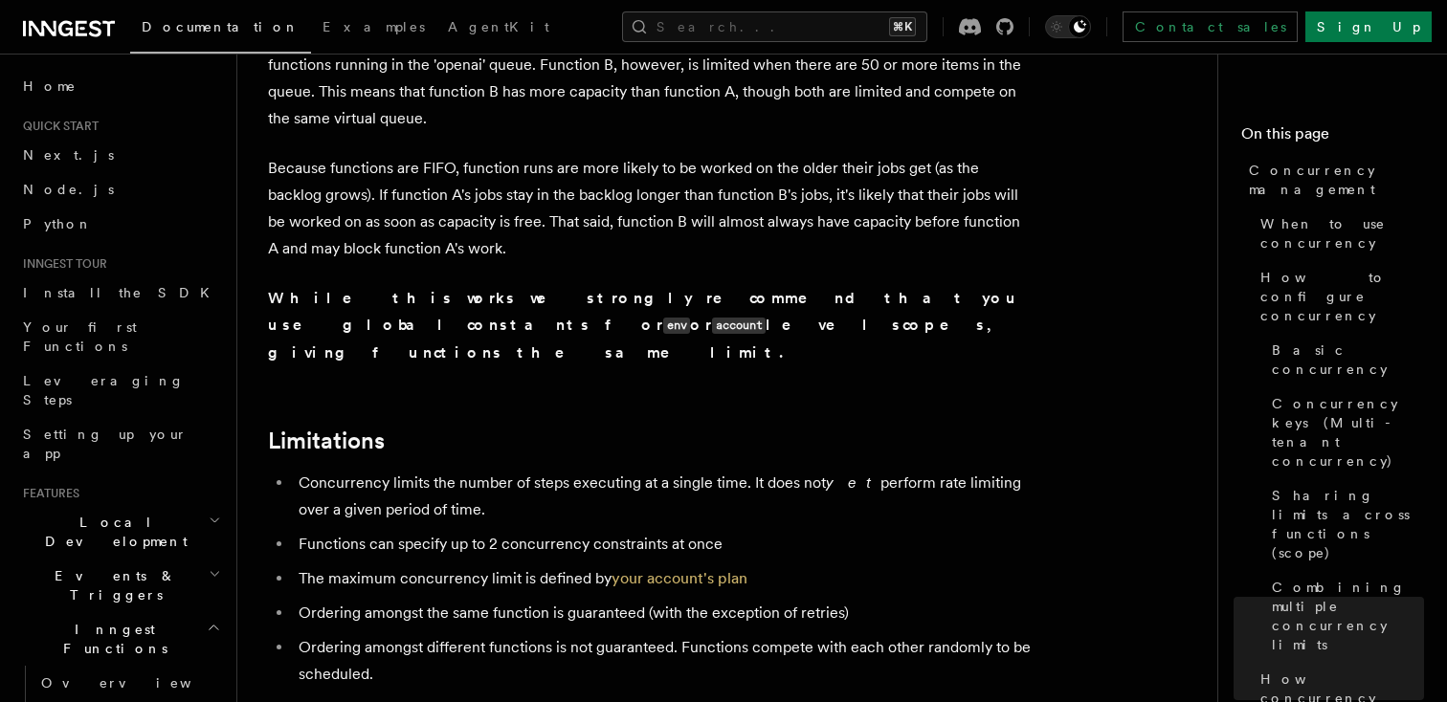
scroll to position [5933, 0]
drag, startPoint x: 420, startPoint y: 377, endPoint x: 740, endPoint y: 384, distance: 319.7
click at [740, 469] on ul "Concurrency limits the number of steps executing at a single time. It does not …" at bounding box center [651, 578] width 766 height 218
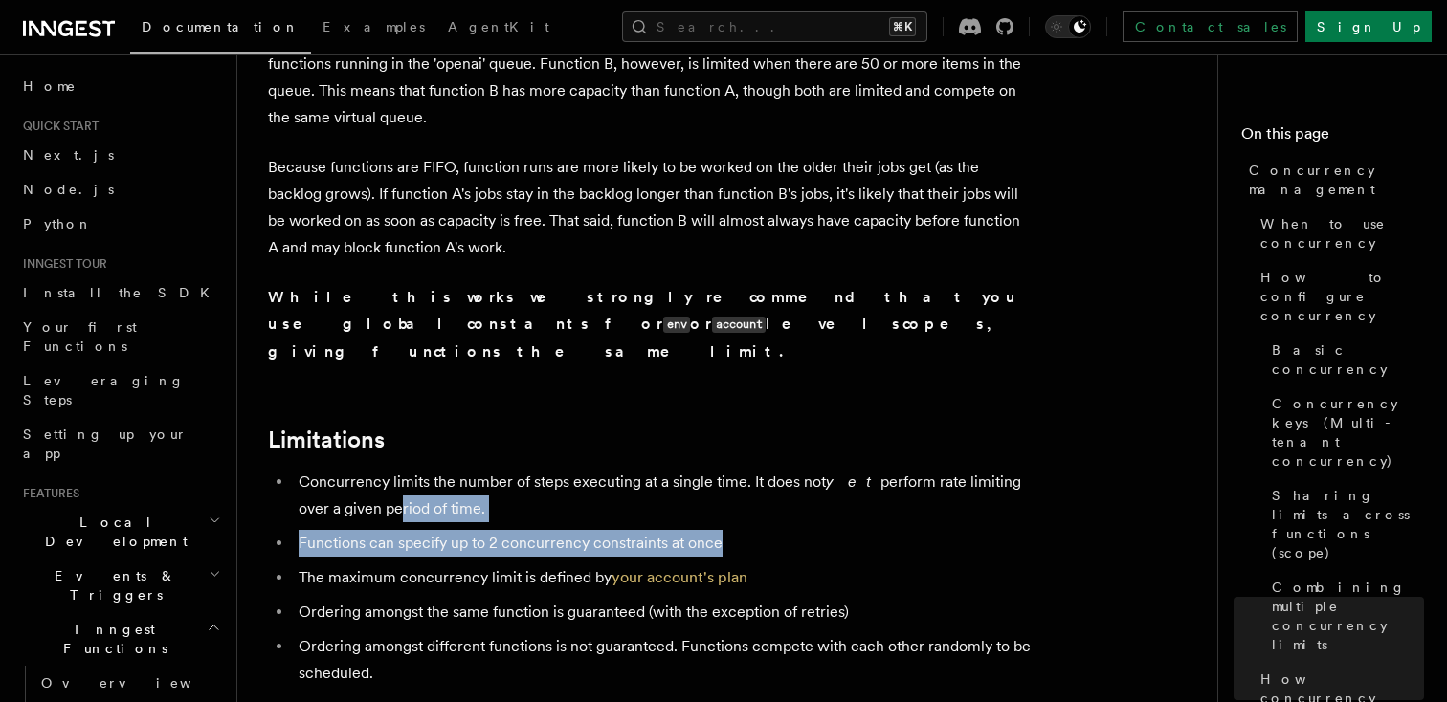
drag, startPoint x: 764, startPoint y: 375, endPoint x: 348, endPoint y: 337, distance: 417.1
click at [348, 469] on ul "Concurrency limits the number of steps executing at a single time. It does not …" at bounding box center [651, 578] width 766 height 218
click at [348, 469] on li "Concurrency limits the number of steps executing at a single time. It does not …" at bounding box center [663, 496] width 741 height 54
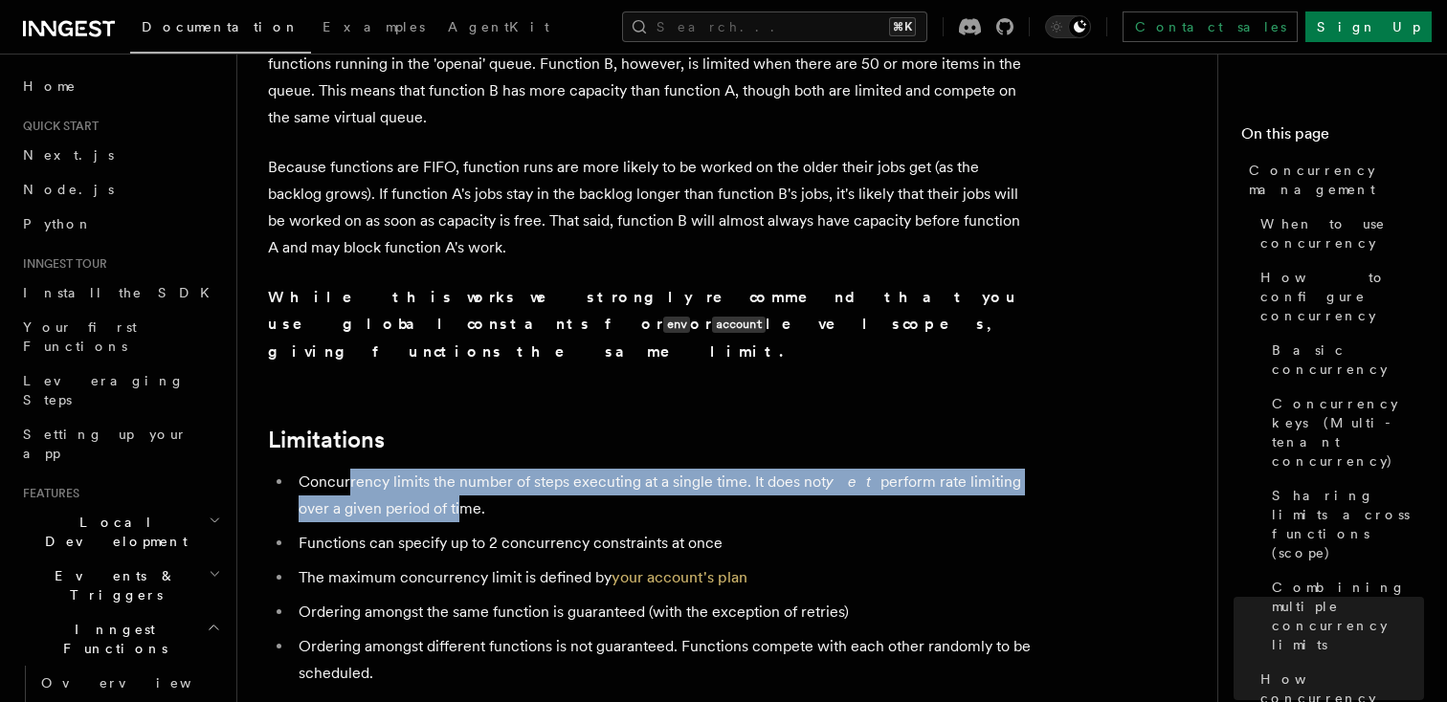
drag, startPoint x: 348, startPoint y: 315, endPoint x: 410, endPoint y: 334, distance: 64.2
click at [410, 469] on li "Concurrency limits the number of steps executing at a single time. It does not …" at bounding box center [663, 496] width 741 height 54
drag, startPoint x: 456, startPoint y: 326, endPoint x: 287, endPoint y: 290, distance: 172.3
click at [287, 469] on ul "Concurrency limits the number of steps executing at a single time. It does not …" at bounding box center [651, 578] width 766 height 218
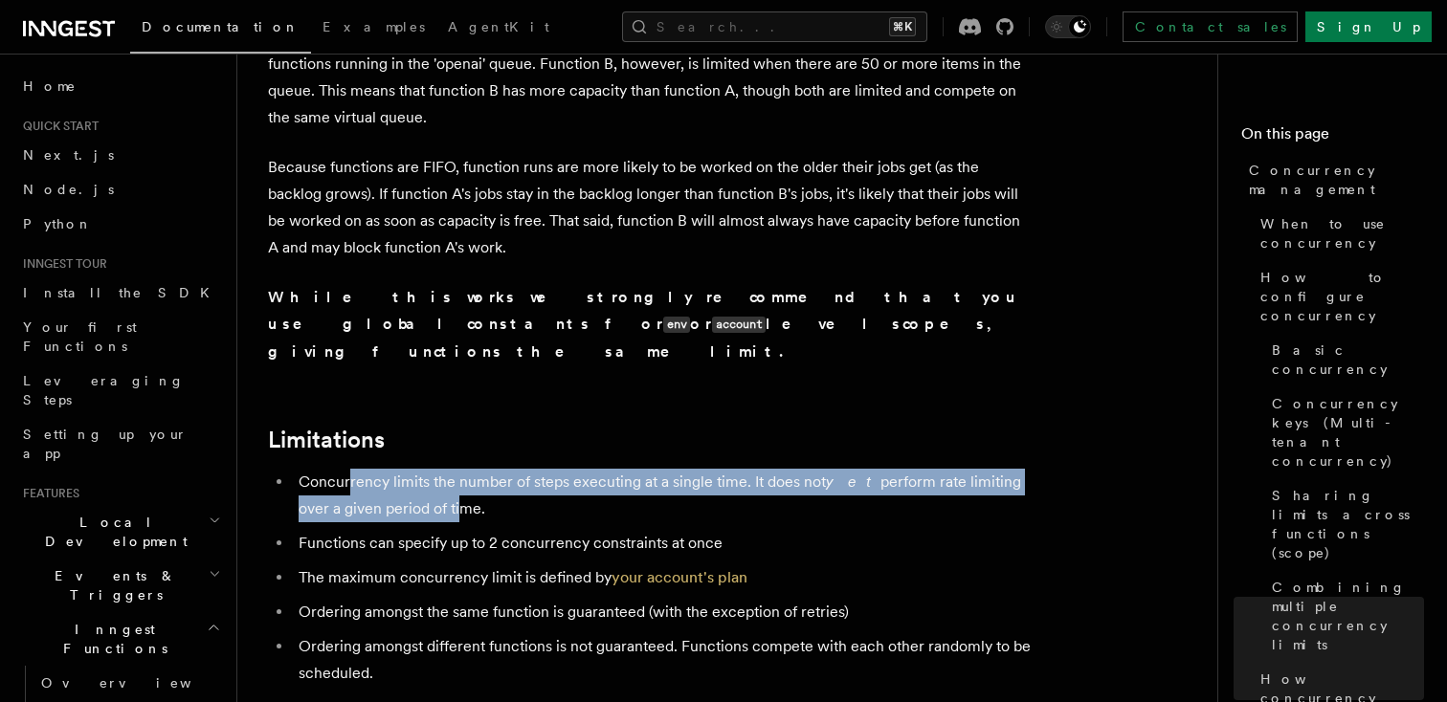
click at [287, 469] on ul "Concurrency limits the number of steps executing at a single time. It does not …" at bounding box center [651, 578] width 766 height 218
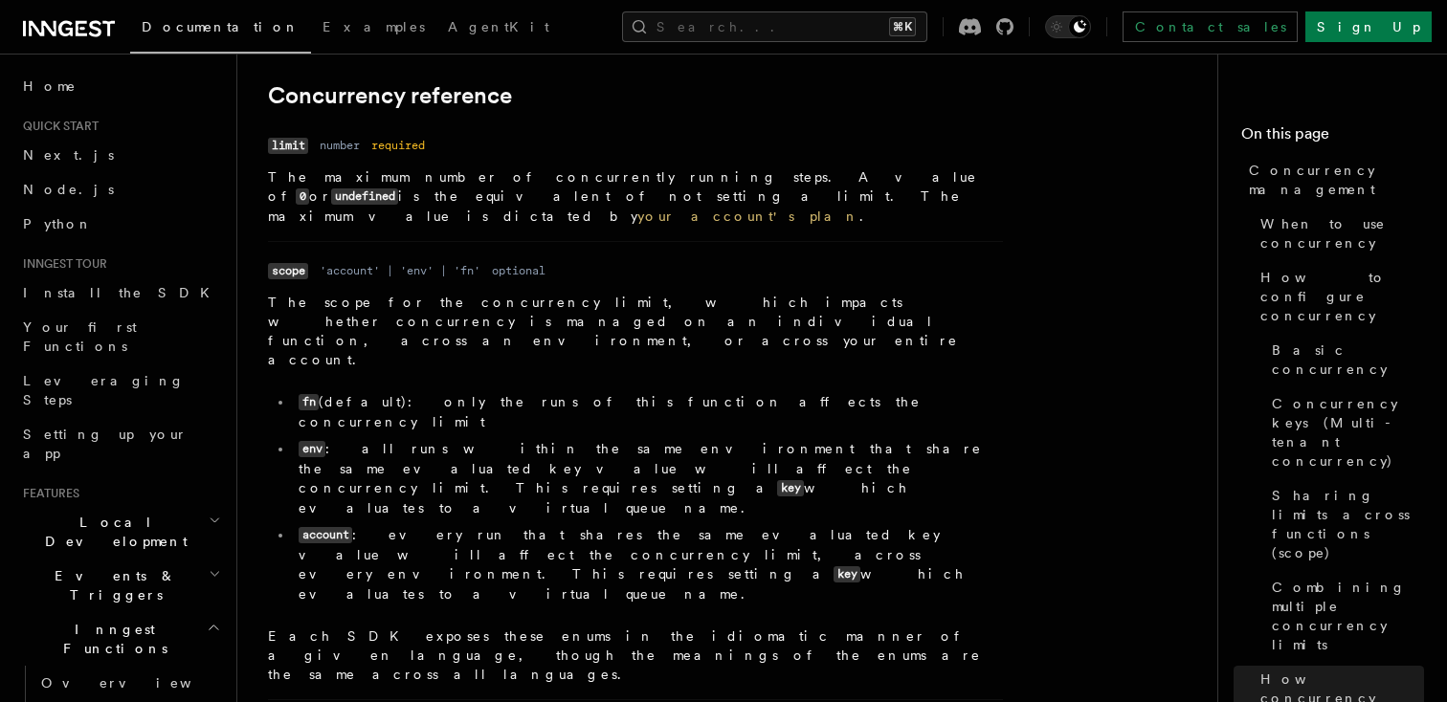
scroll to position [6612, 0]
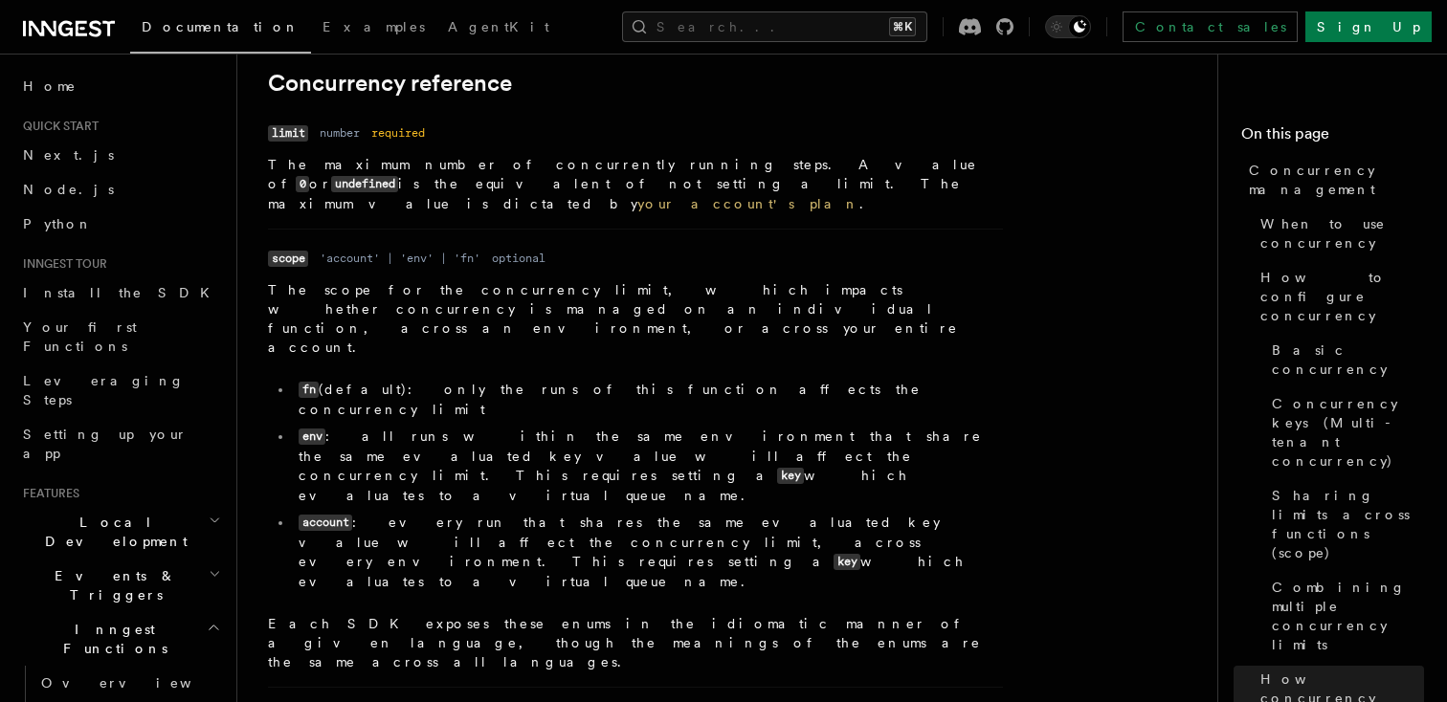
click at [1064, 50] on div "Documentation Examples AgentKit Search... ⌘K Contact sales Sign Up" at bounding box center [723, 27] width 1447 height 54
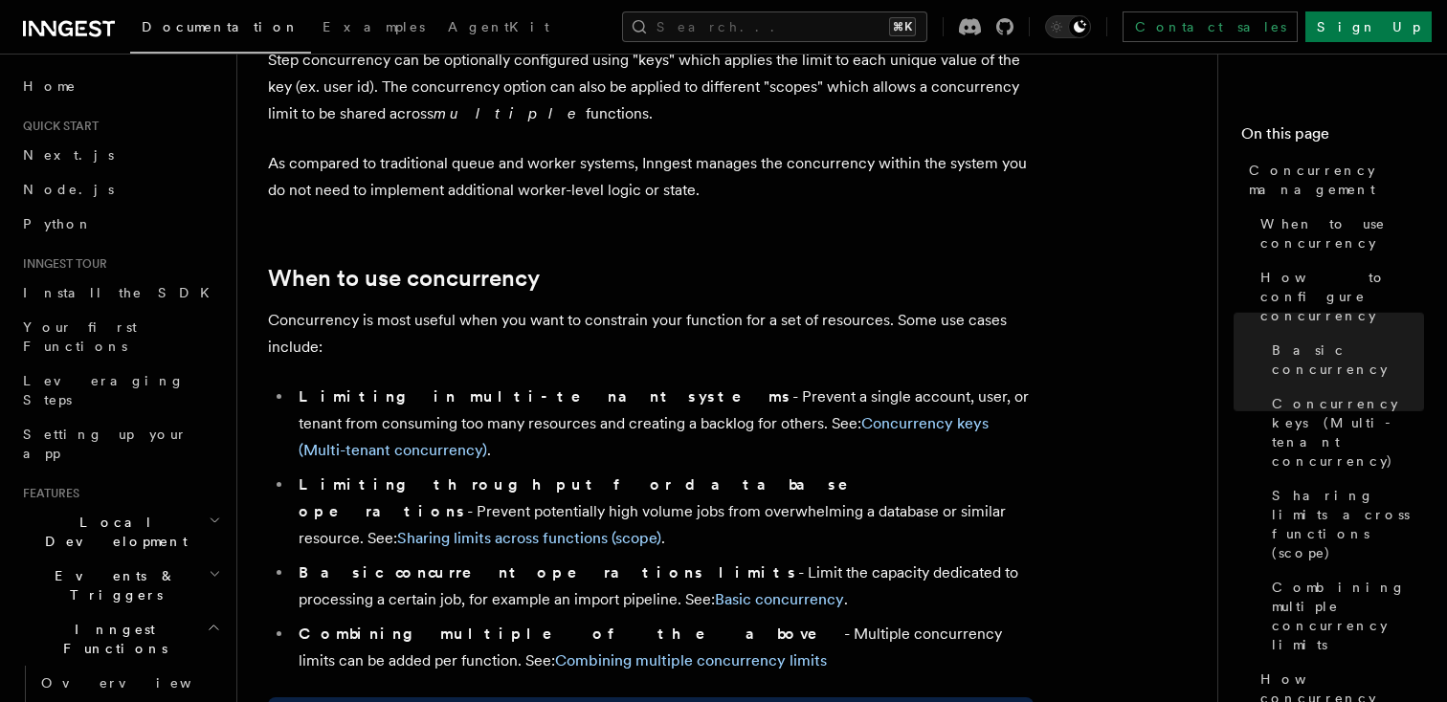
scroll to position [0, 0]
